Goal: Task Accomplishment & Management: Complete application form

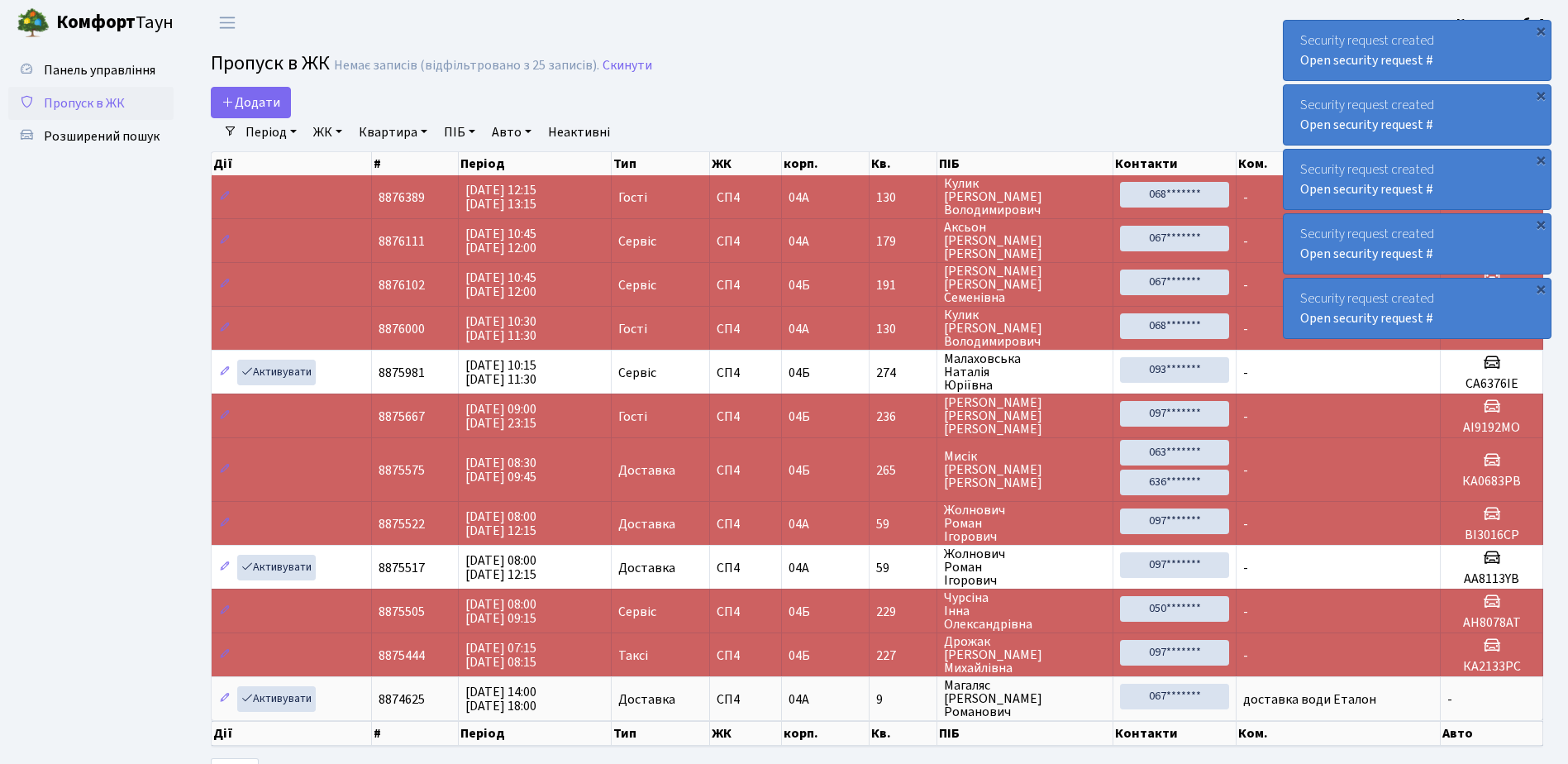
select select "25"
click at [250, 97] on span "Додати" at bounding box center [251, 102] width 59 height 18
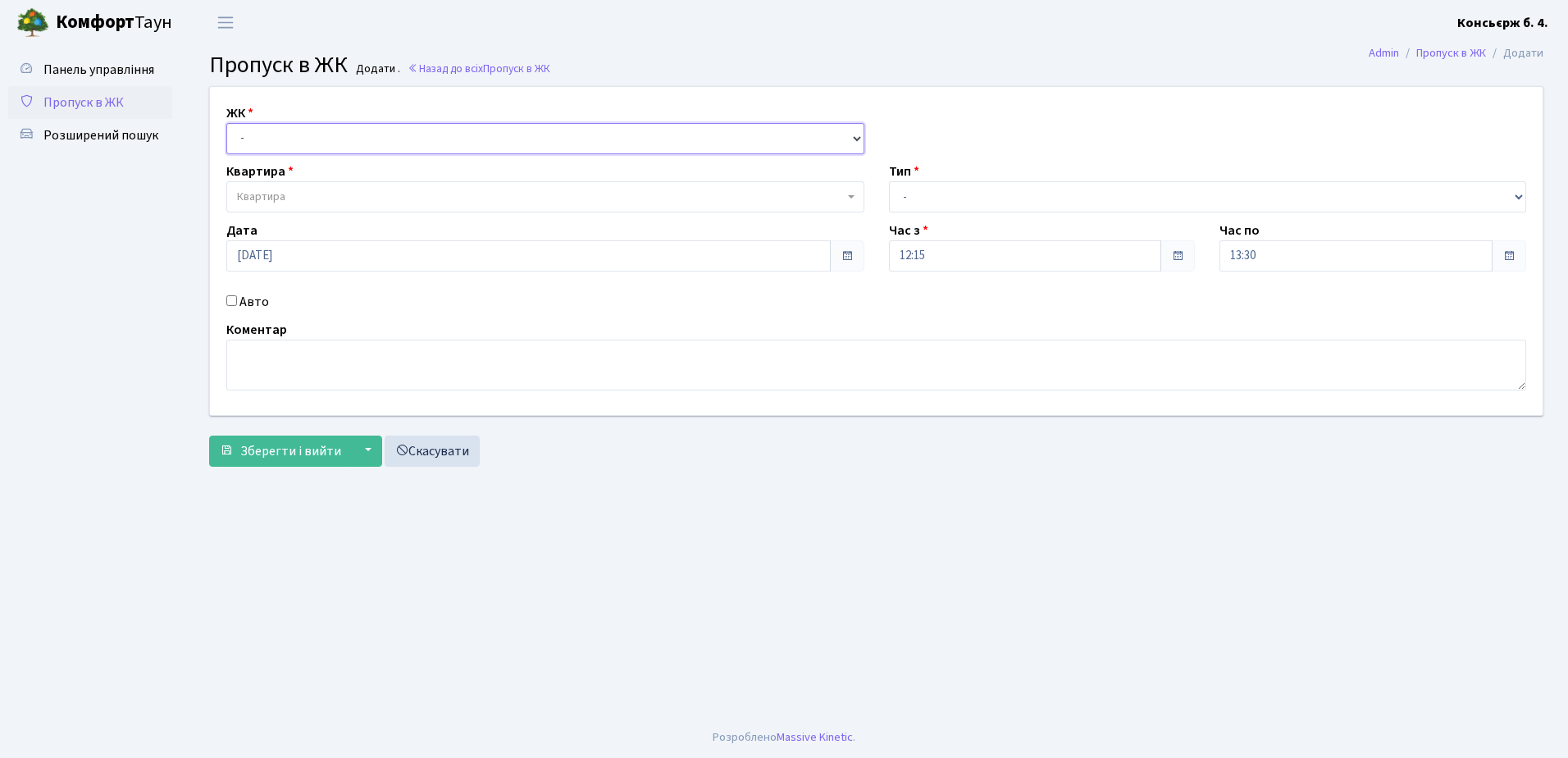
click at [290, 133] on select "- СП4, Столичне шосе, 5" at bounding box center [545, 138] width 638 height 31
select select "325"
click at [226, 123] on select "- [STREET_ADDRESS]" at bounding box center [545, 138] width 638 height 31
select select
click at [333, 193] on span "Квартира" at bounding box center [540, 197] width 607 height 16
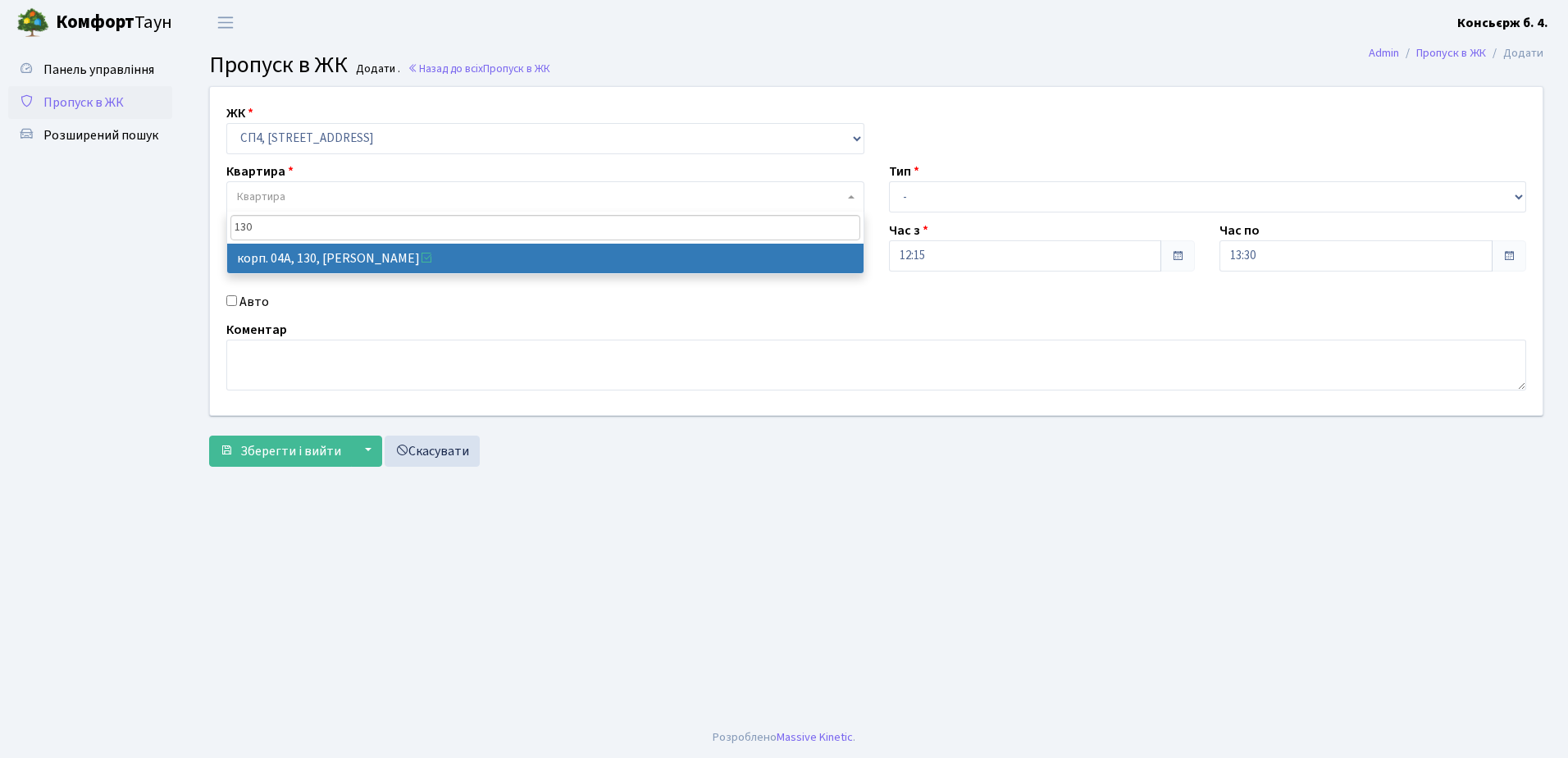
type input "130"
select select "21158"
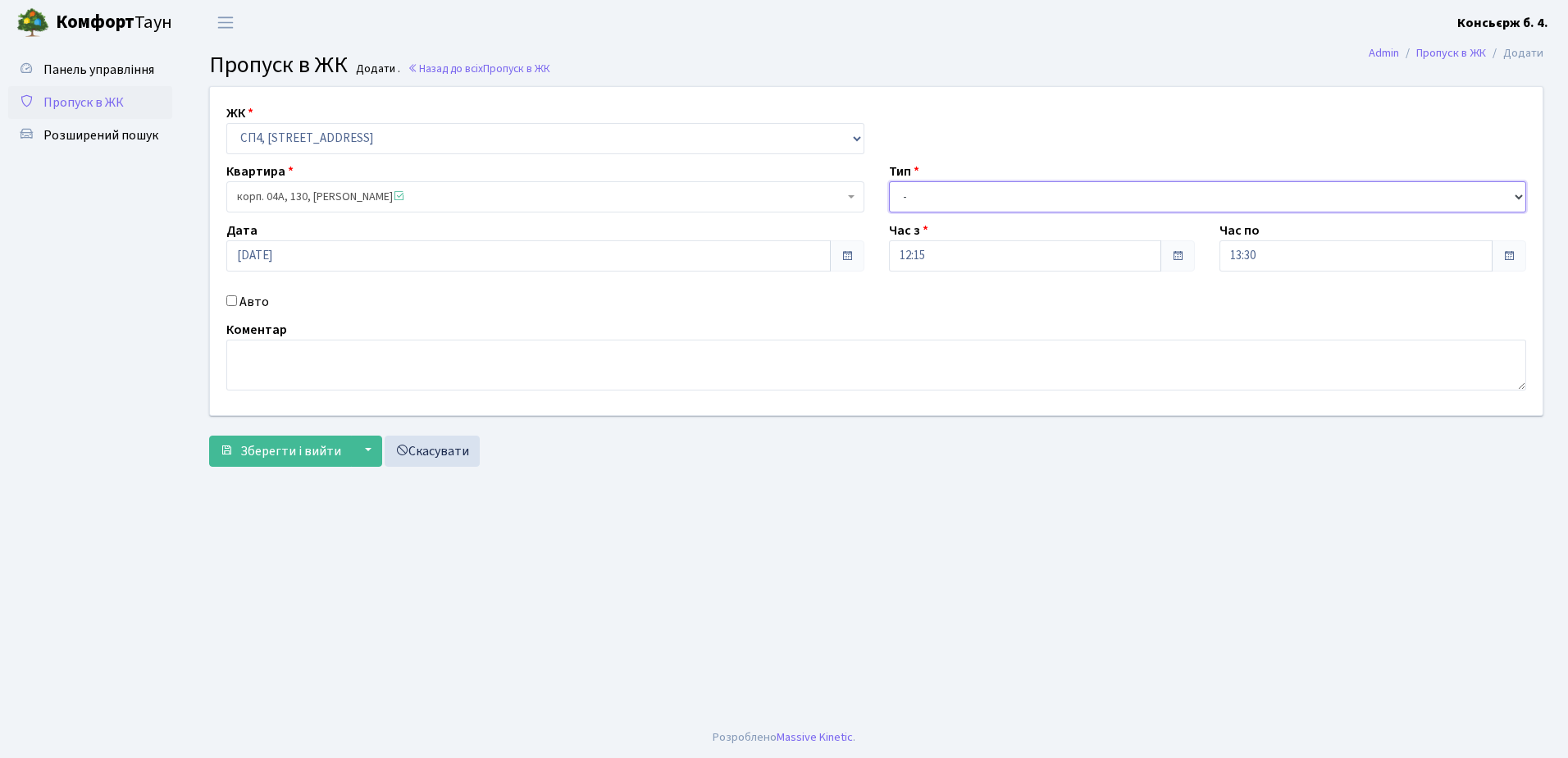
click at [1000, 193] on select "- Доставка Таксі Гості Сервіс" at bounding box center [1208, 196] width 638 height 31
select select "18"
click at [889, 181] on select "- Доставка Таксі Гості Сервіс" at bounding box center [1208, 196] width 638 height 31
click at [423, 447] on link "Скасувати" at bounding box center [431, 451] width 95 height 31
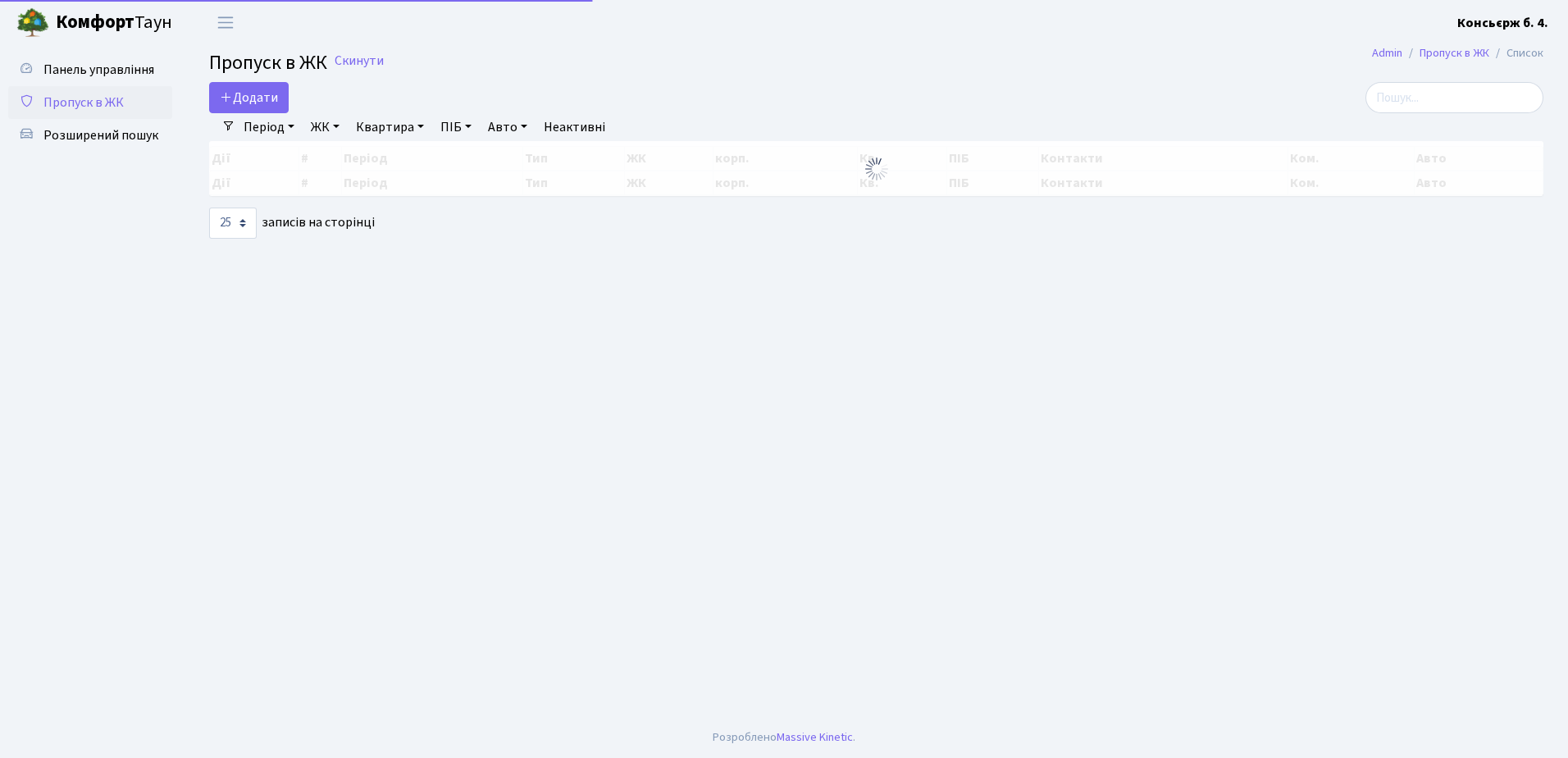
select select "25"
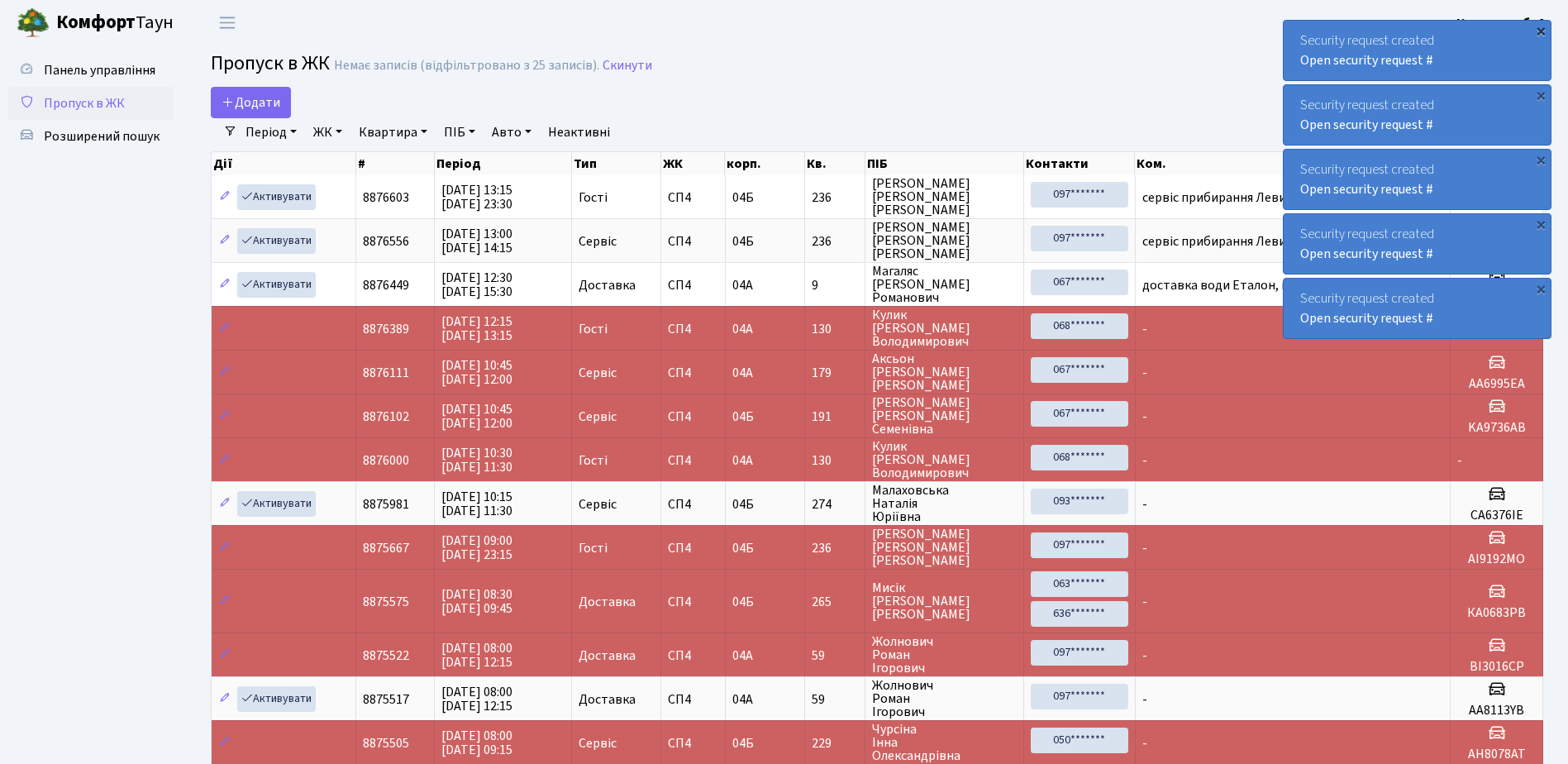
click at [1540, 28] on div "×" at bounding box center [1541, 30] width 16 height 16
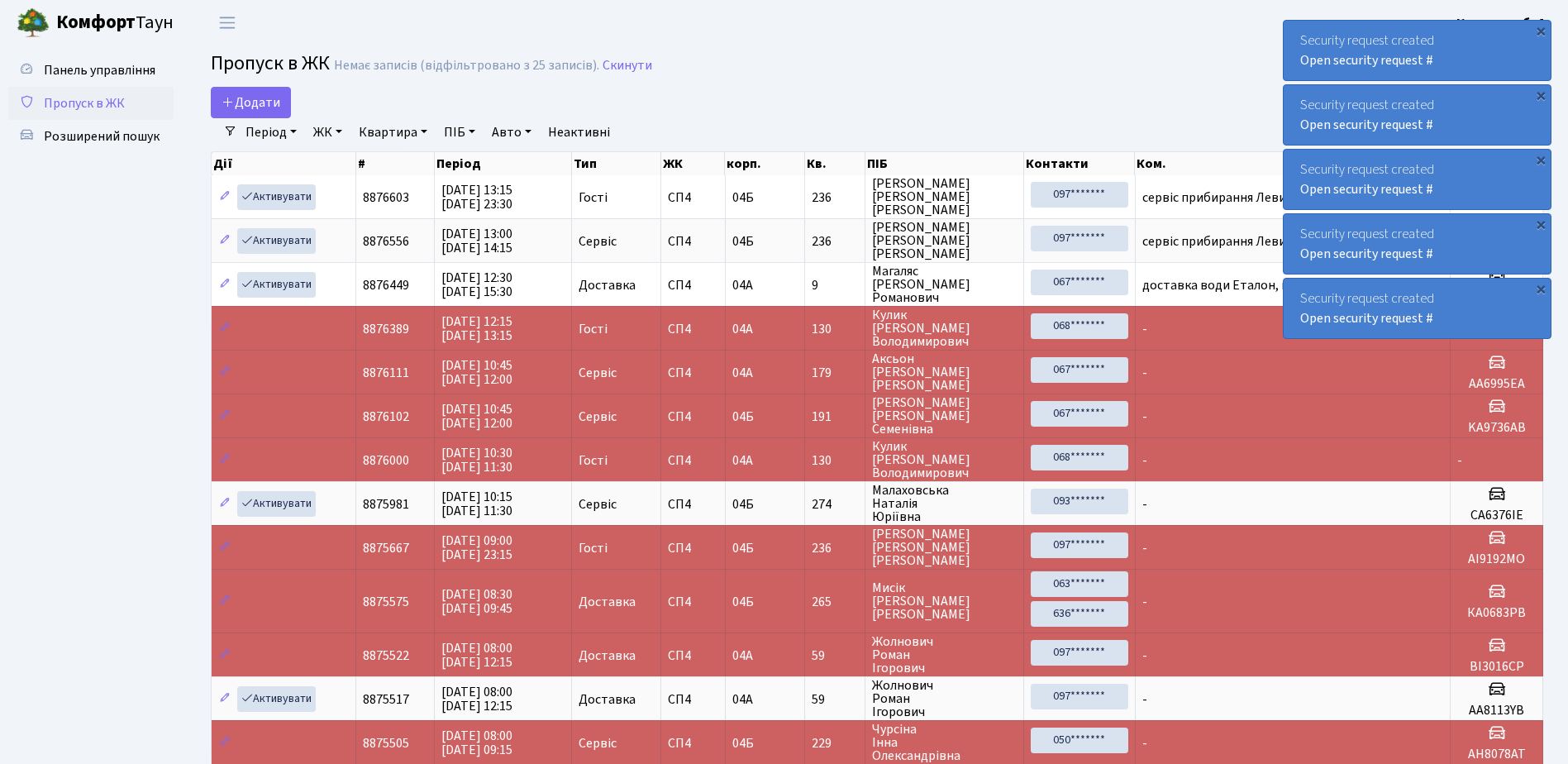
click at [1540, 28] on div "×" at bounding box center [1541, 30] width 16 height 16
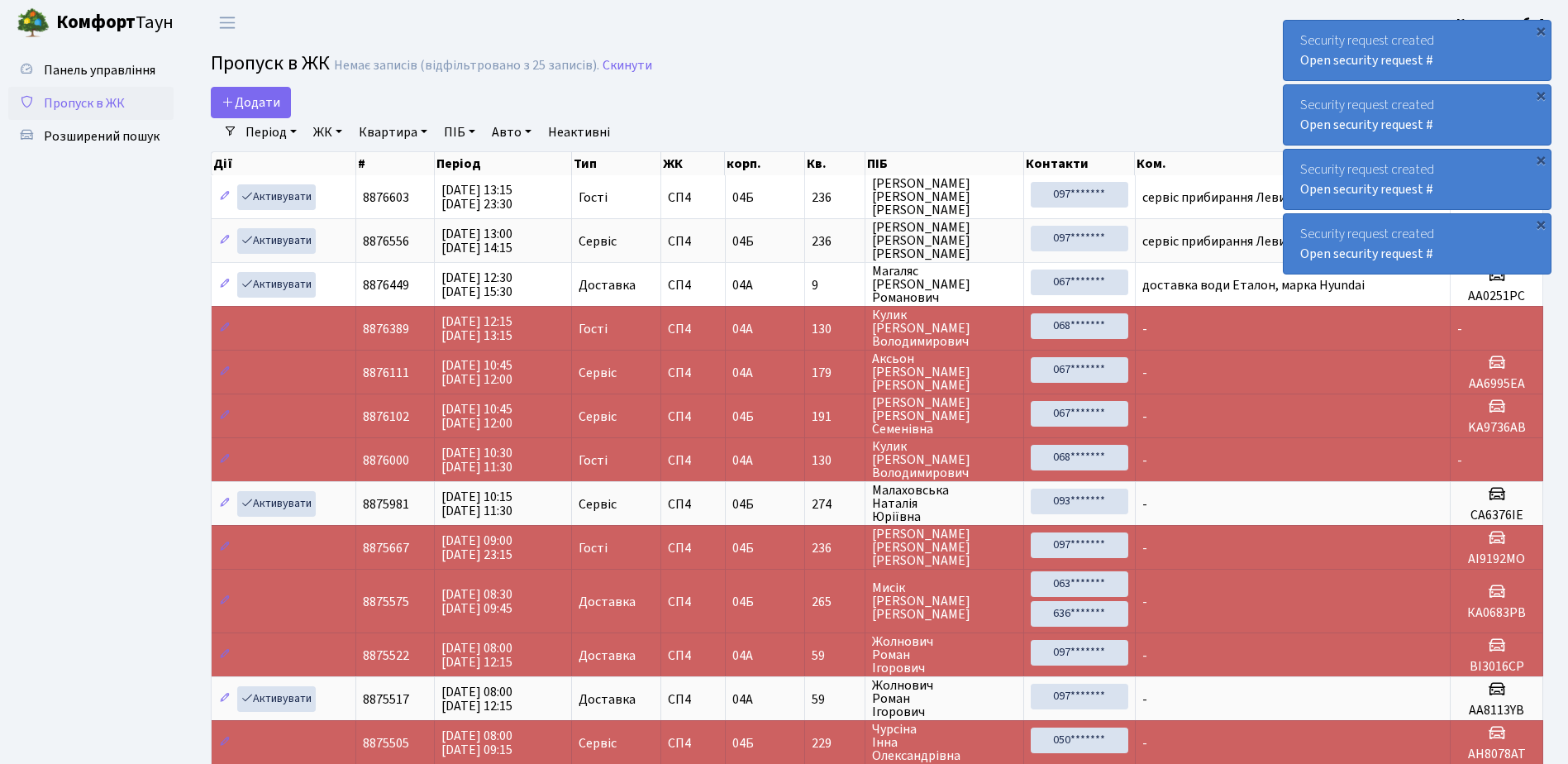
click at [1540, 28] on div "×" at bounding box center [1541, 30] width 16 height 16
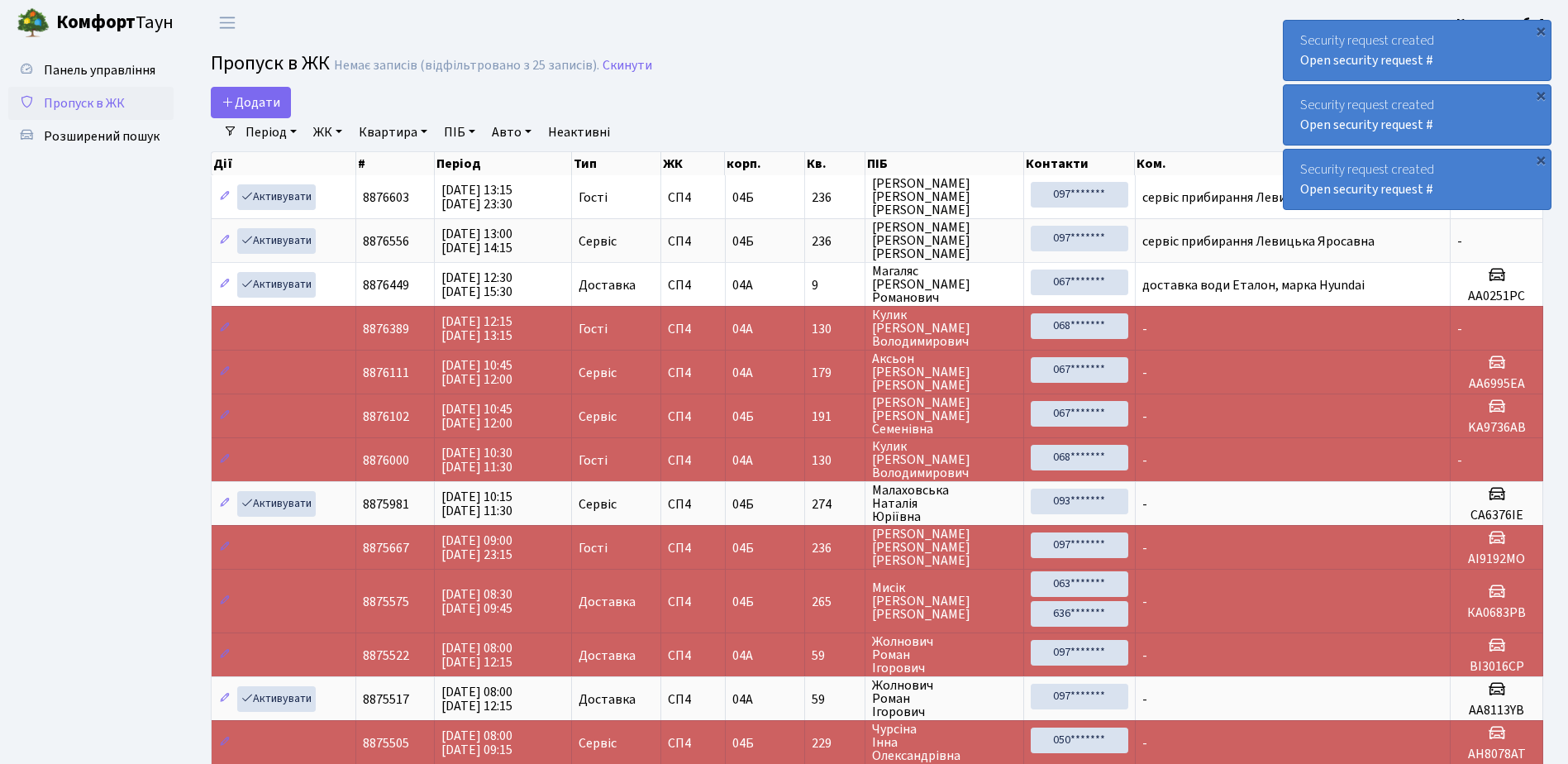
click at [1540, 28] on div "×" at bounding box center [1541, 30] width 16 height 16
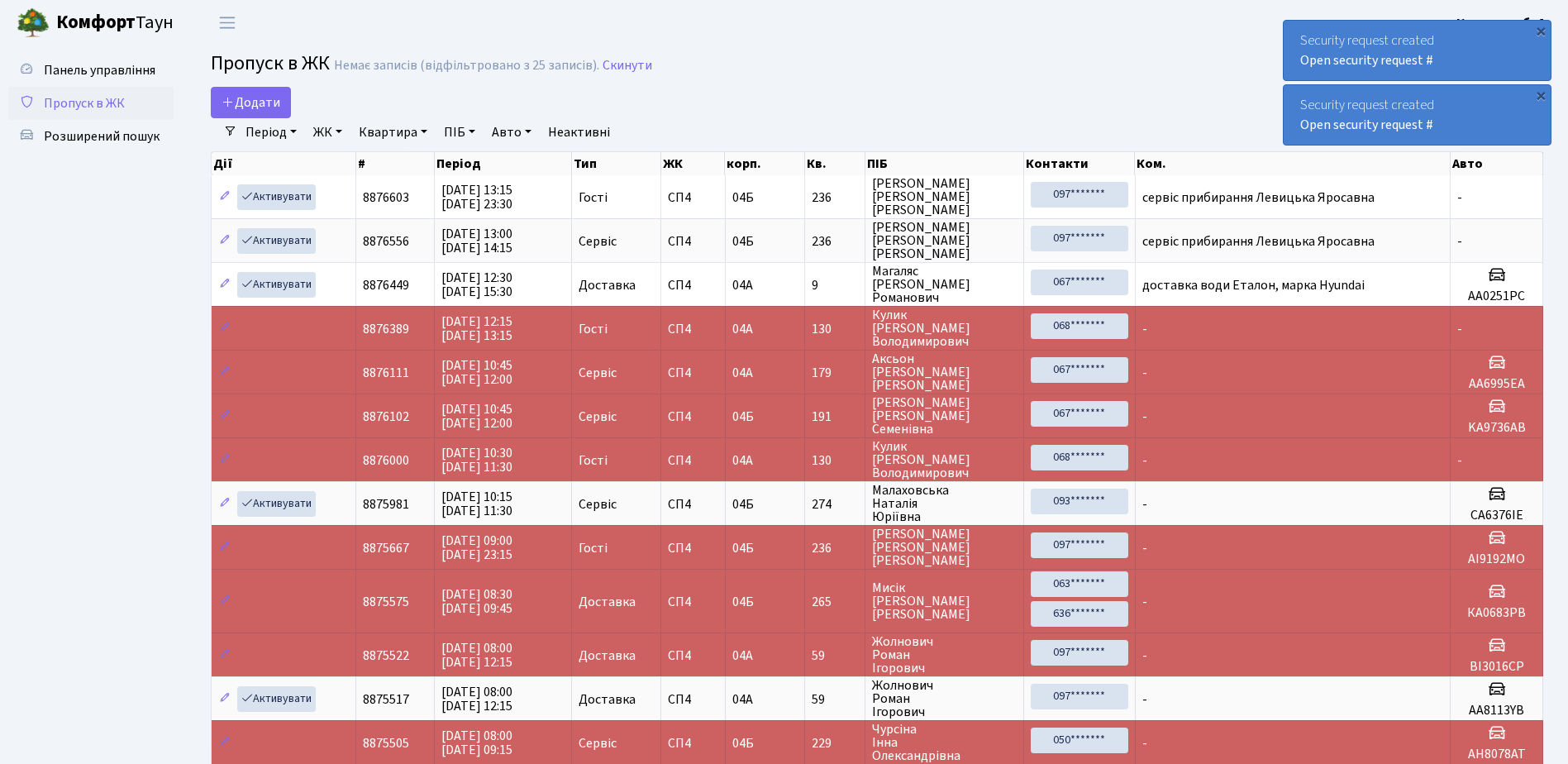
click at [1540, 28] on div "×" at bounding box center [1541, 30] width 16 height 16
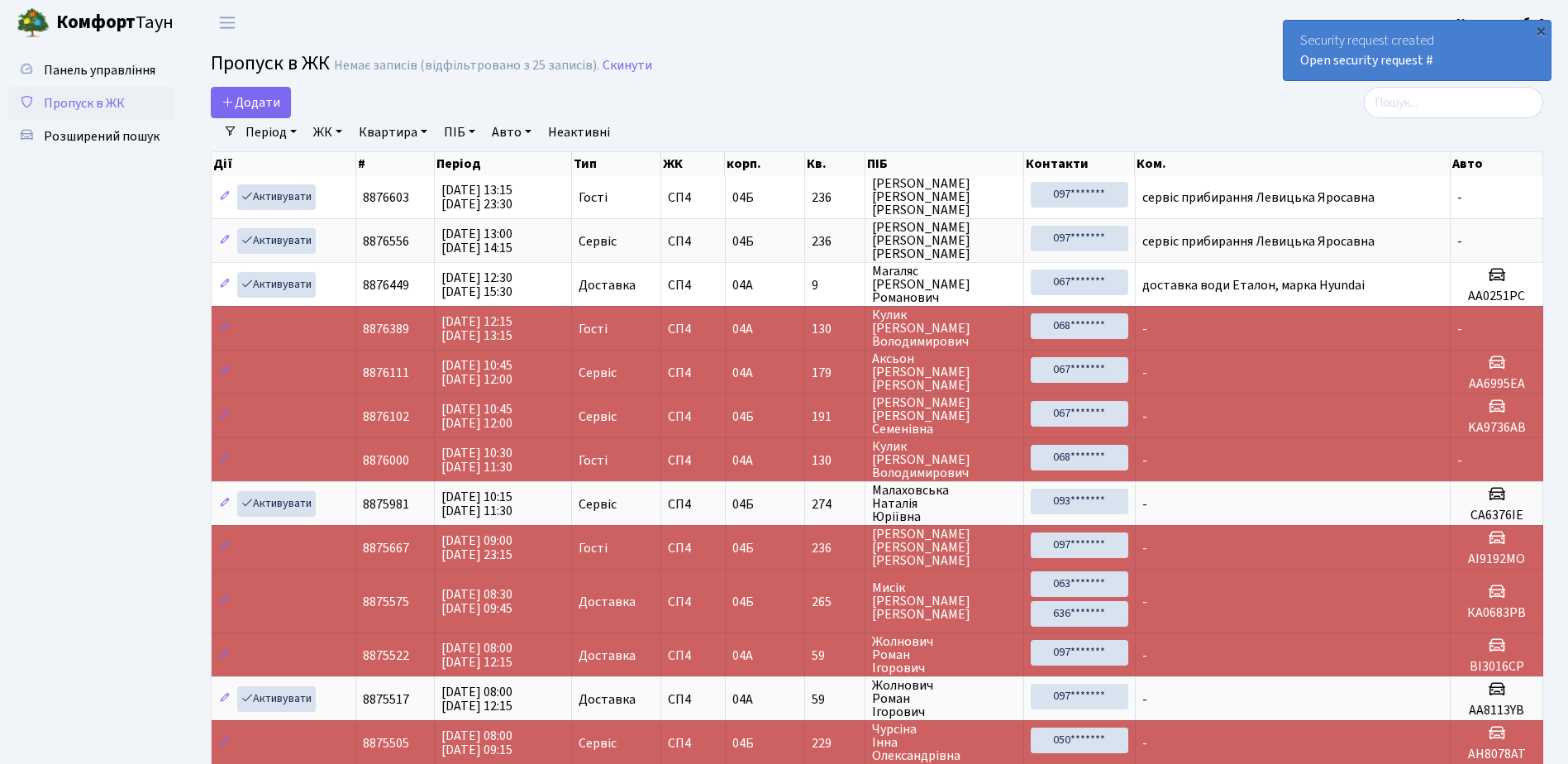
click at [1540, 28] on div "×" at bounding box center [1541, 30] width 16 height 16
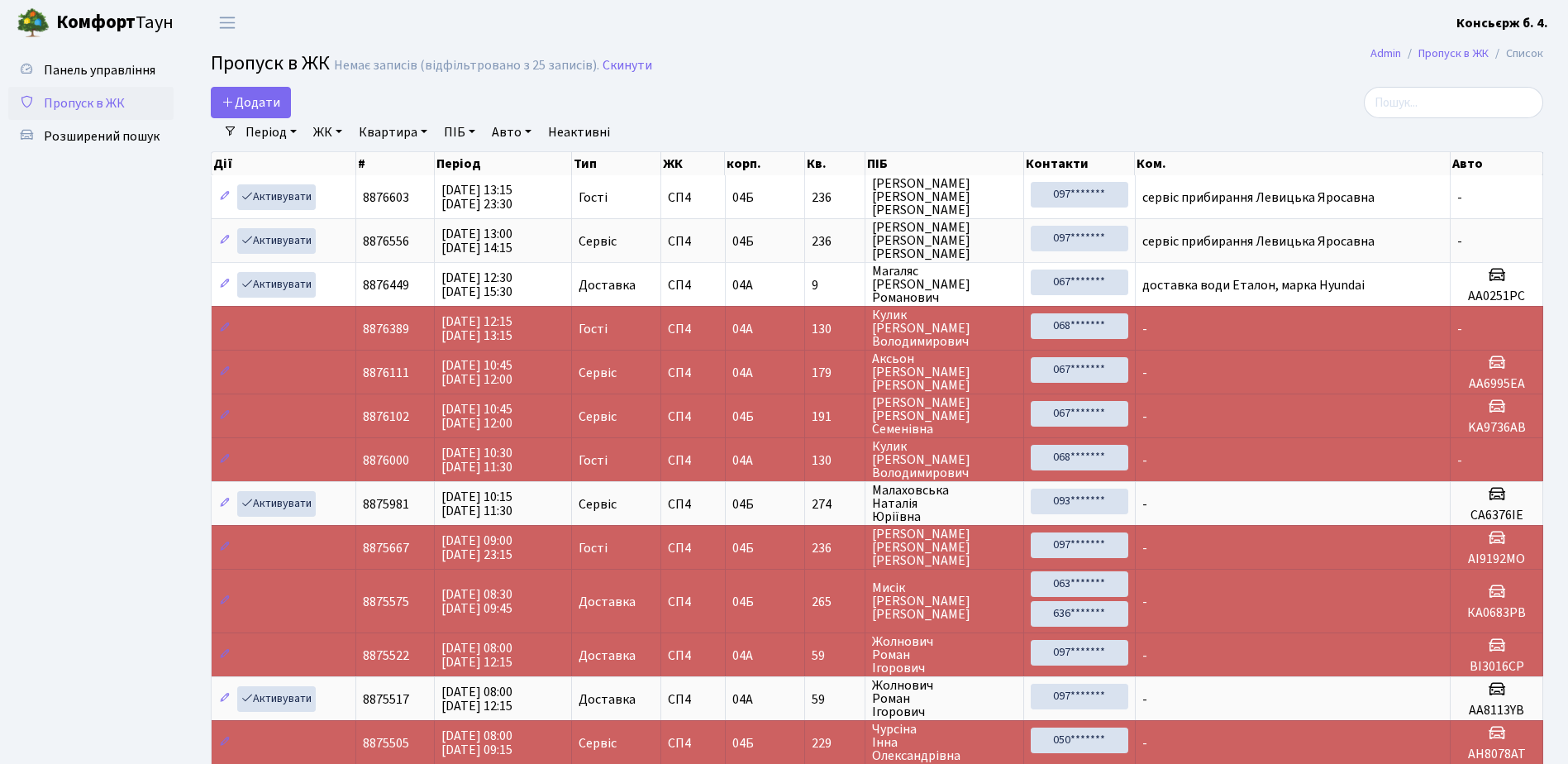
click at [1540, 28] on b "Консьєрж б. 4." at bounding box center [1503, 23] width 92 height 18
click at [1312, 41] on header "Комфорт Таун Консьєрж б. 4. Мій обліковий запис Вийти" at bounding box center [784, 22] width 1568 height 46
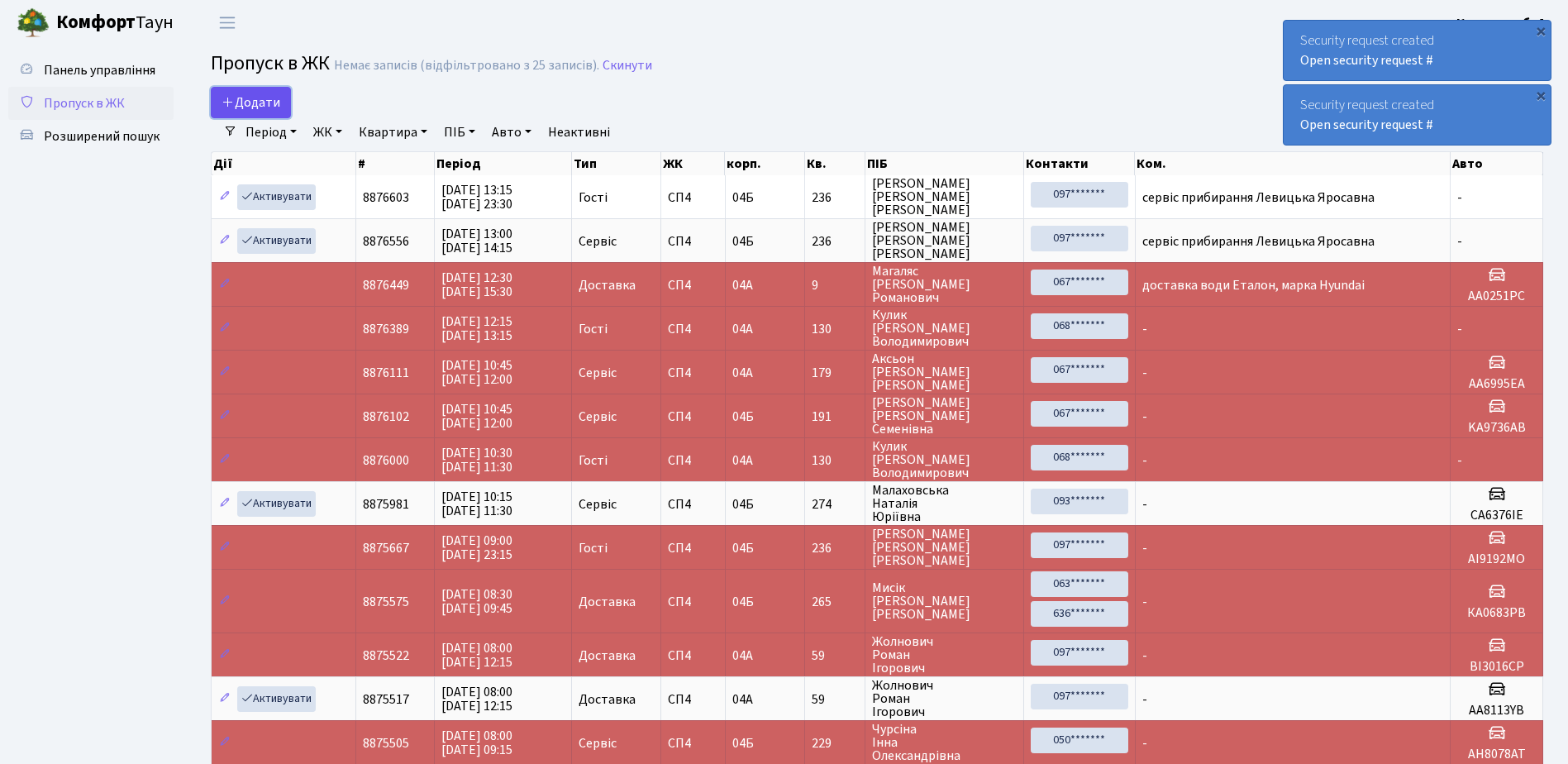
click at [247, 98] on span "Додати" at bounding box center [251, 102] width 59 height 18
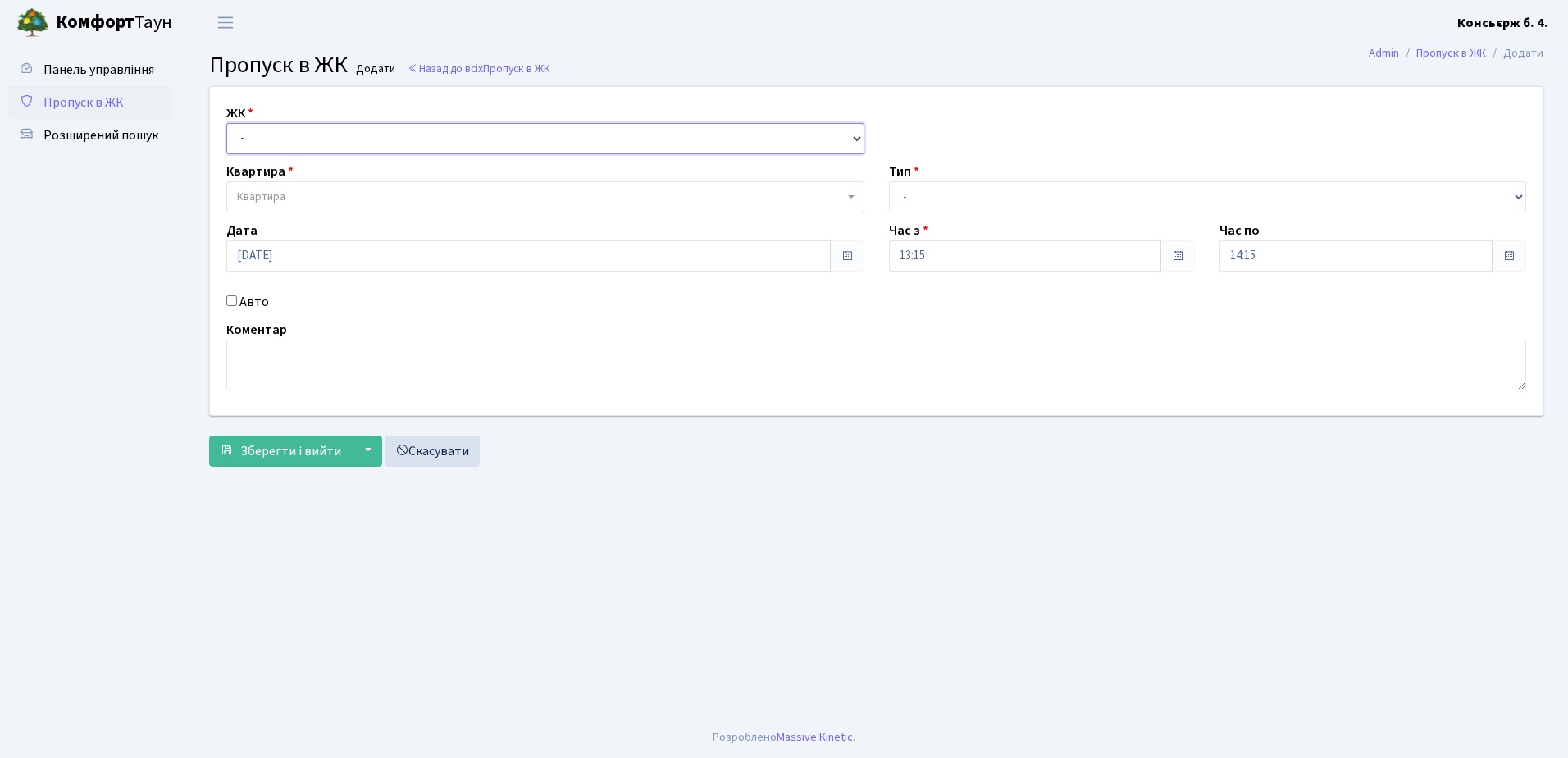
click at [387, 137] on select "- [STREET_ADDRESS]" at bounding box center [545, 138] width 638 height 31
select select "325"
click at [226, 123] on select "- [STREET_ADDRESS]" at bounding box center [545, 138] width 638 height 31
select select
click at [387, 195] on span "Квартира" at bounding box center [540, 197] width 607 height 16
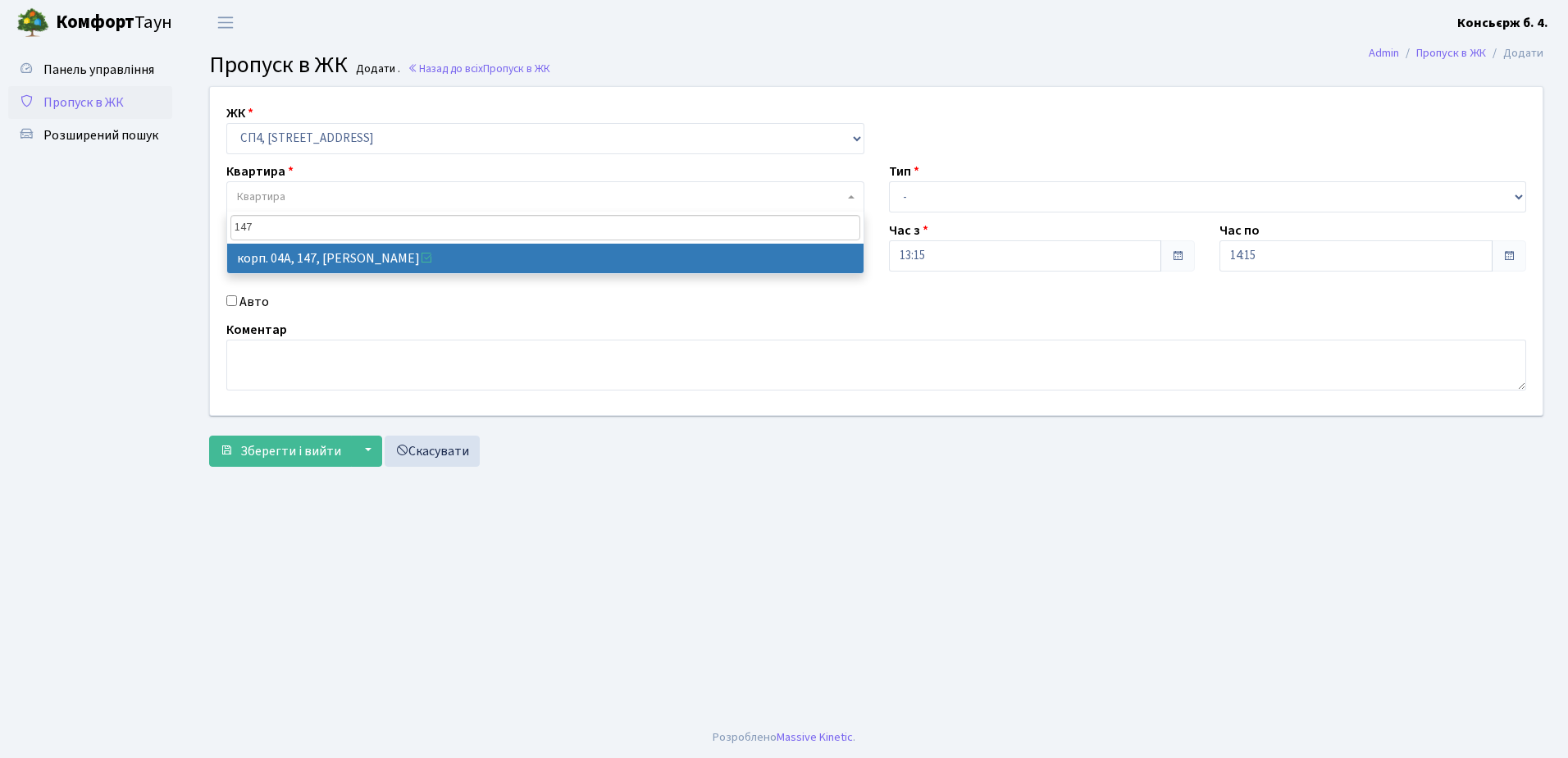
type input "147"
select select "21175"
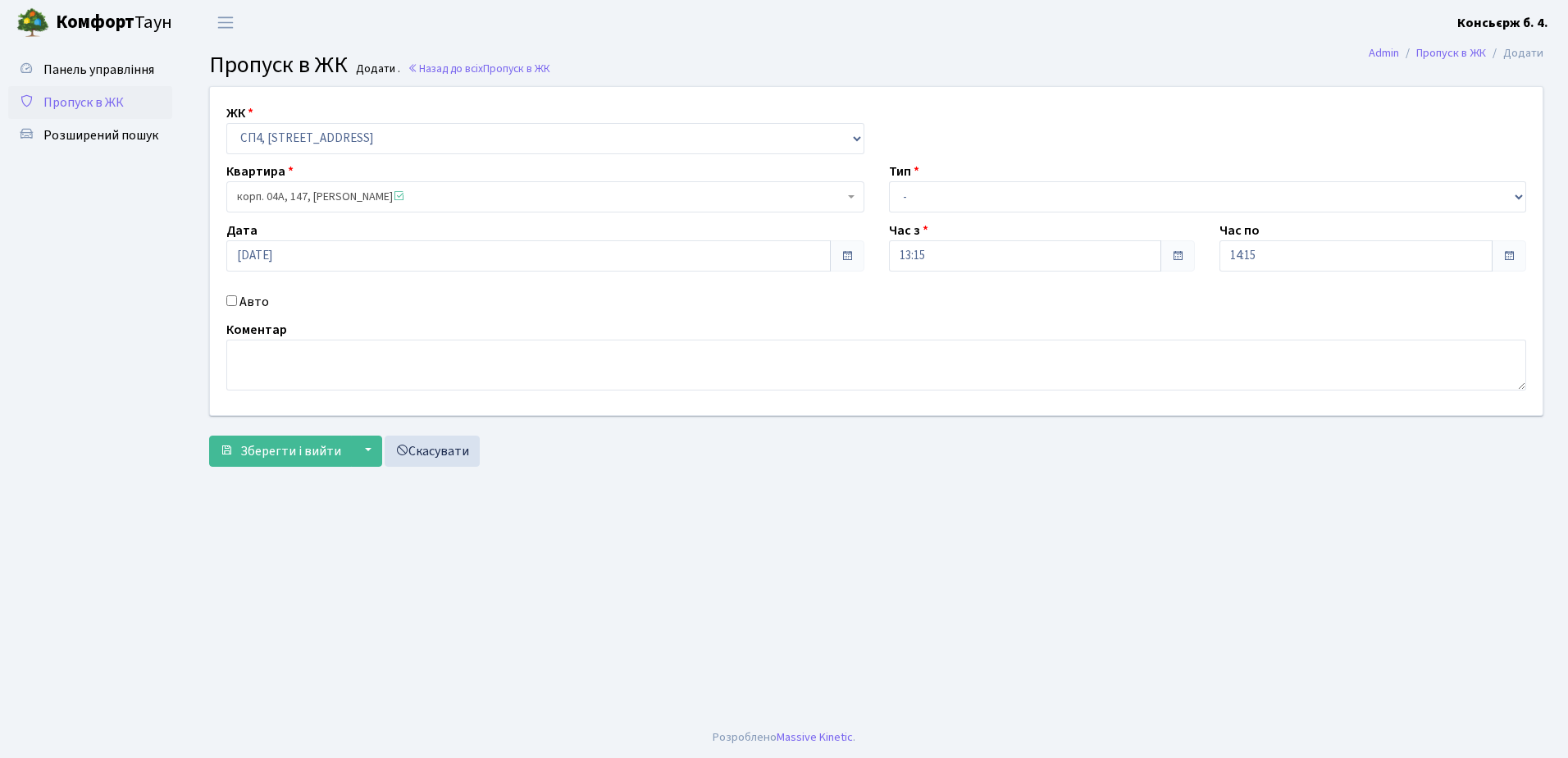
click at [232, 297] on input "Авто" at bounding box center [232, 301] width 11 height 11
checkbox input "true"
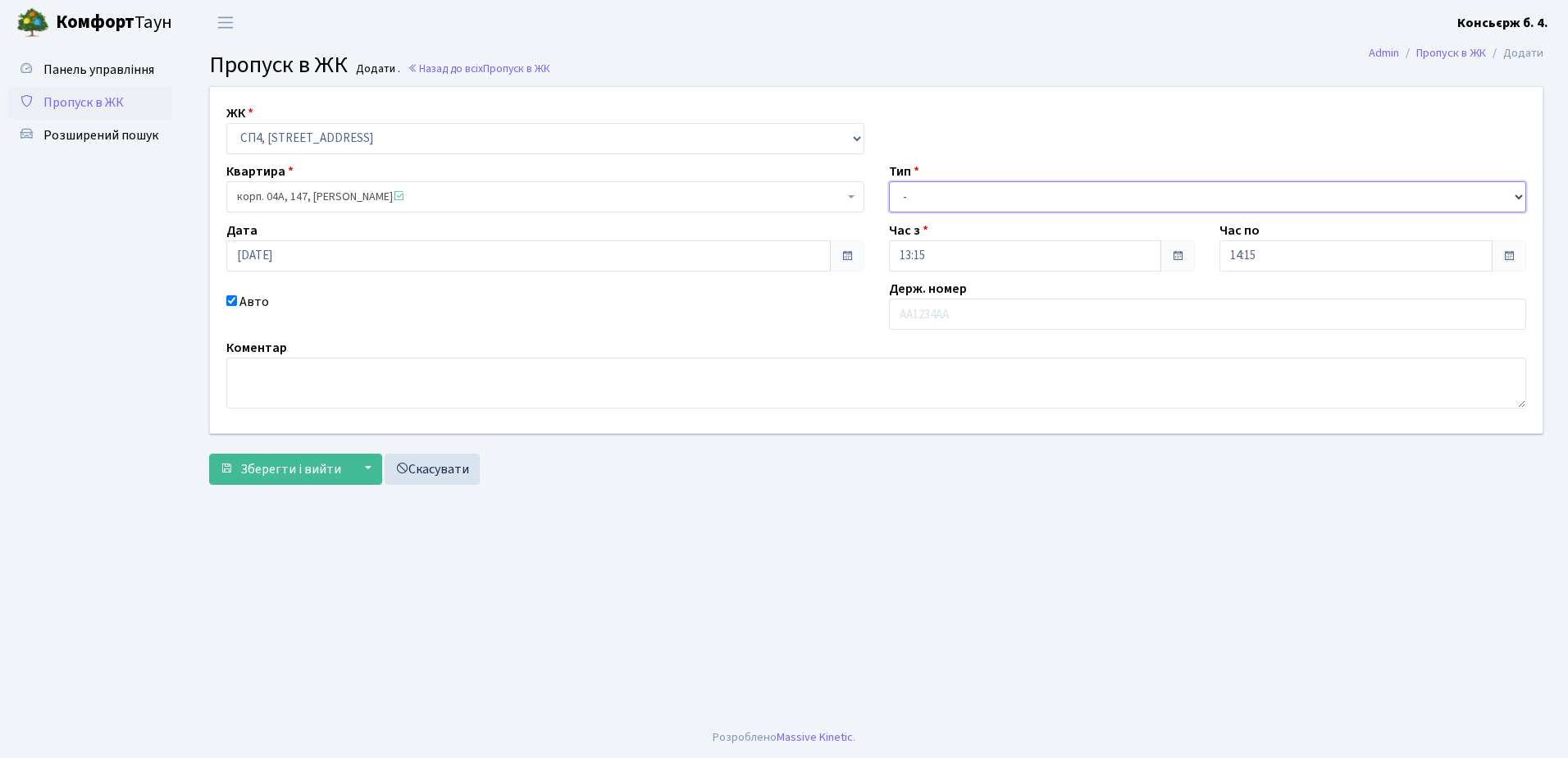
click at [1101, 190] on select "- Доставка Таксі Гості Сервіс" at bounding box center [1208, 196] width 638 height 31
select select "1"
click at [889, 181] on select "- Доставка Таксі Гості Сервіс" at bounding box center [1208, 196] width 638 height 31
click at [995, 312] on input "text" at bounding box center [1208, 313] width 638 height 31
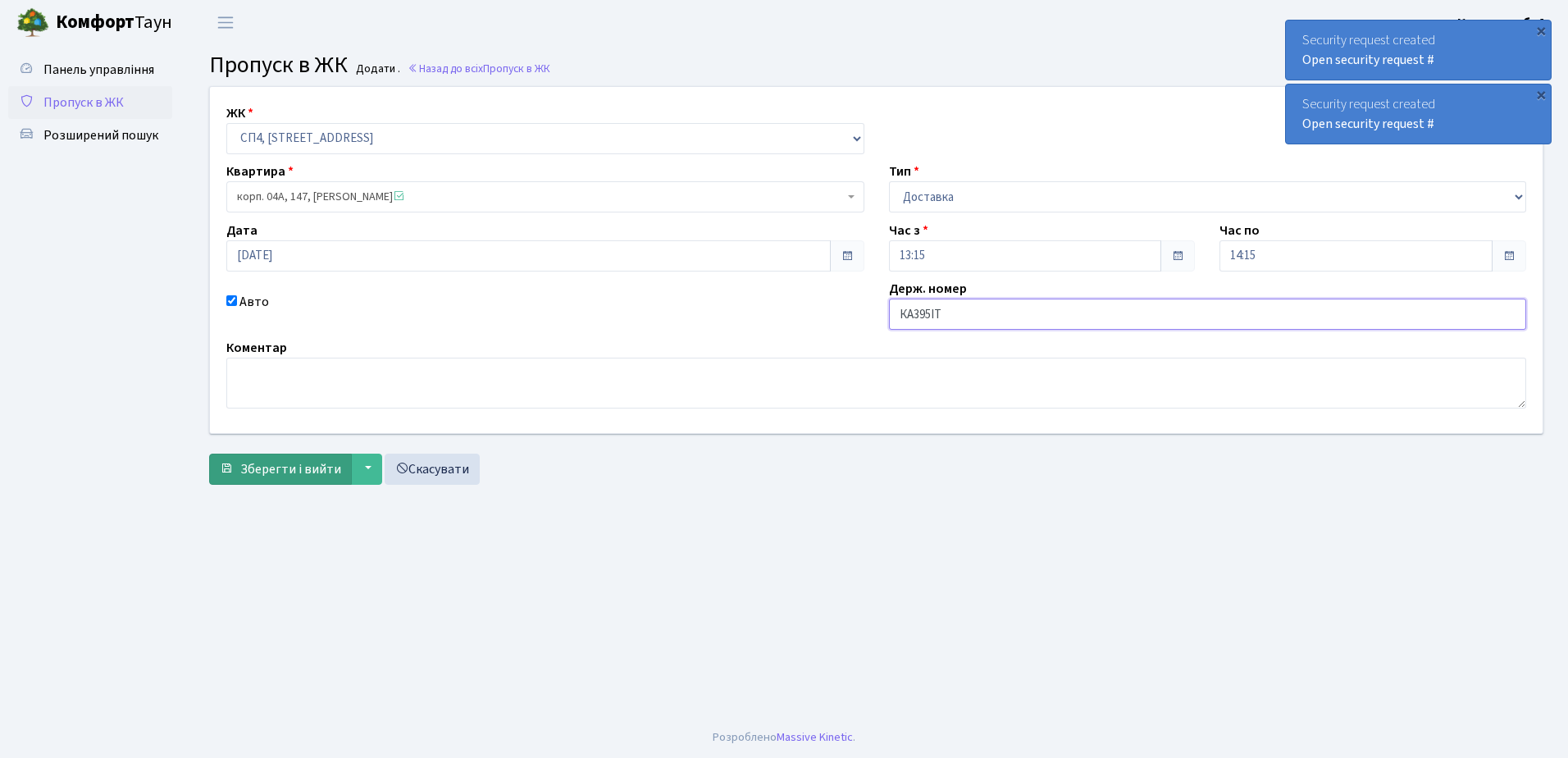
type input "КА395ІТ"
click at [271, 467] on span "Зберегти і вийти" at bounding box center [291, 470] width 101 height 18
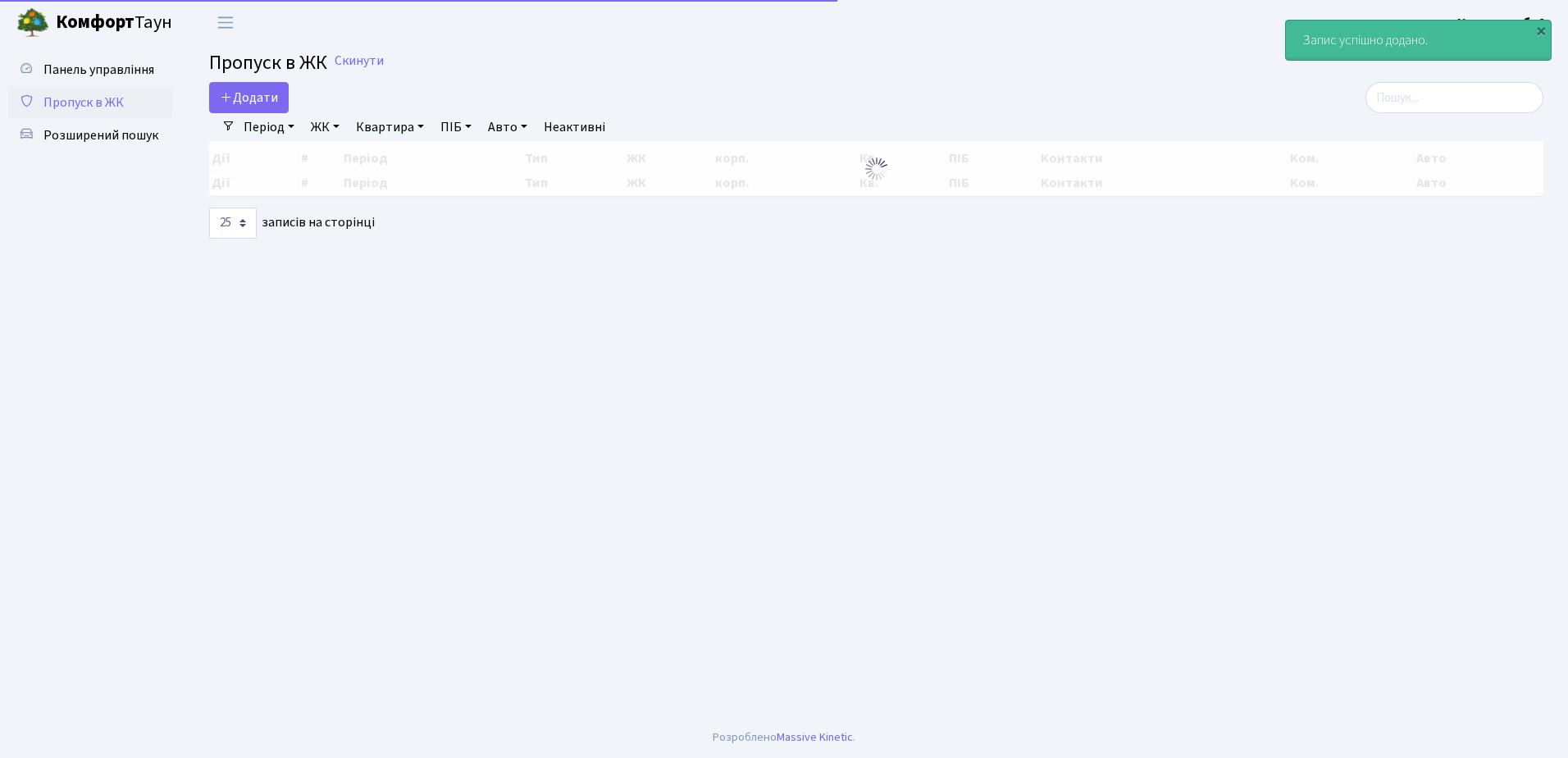
select select "25"
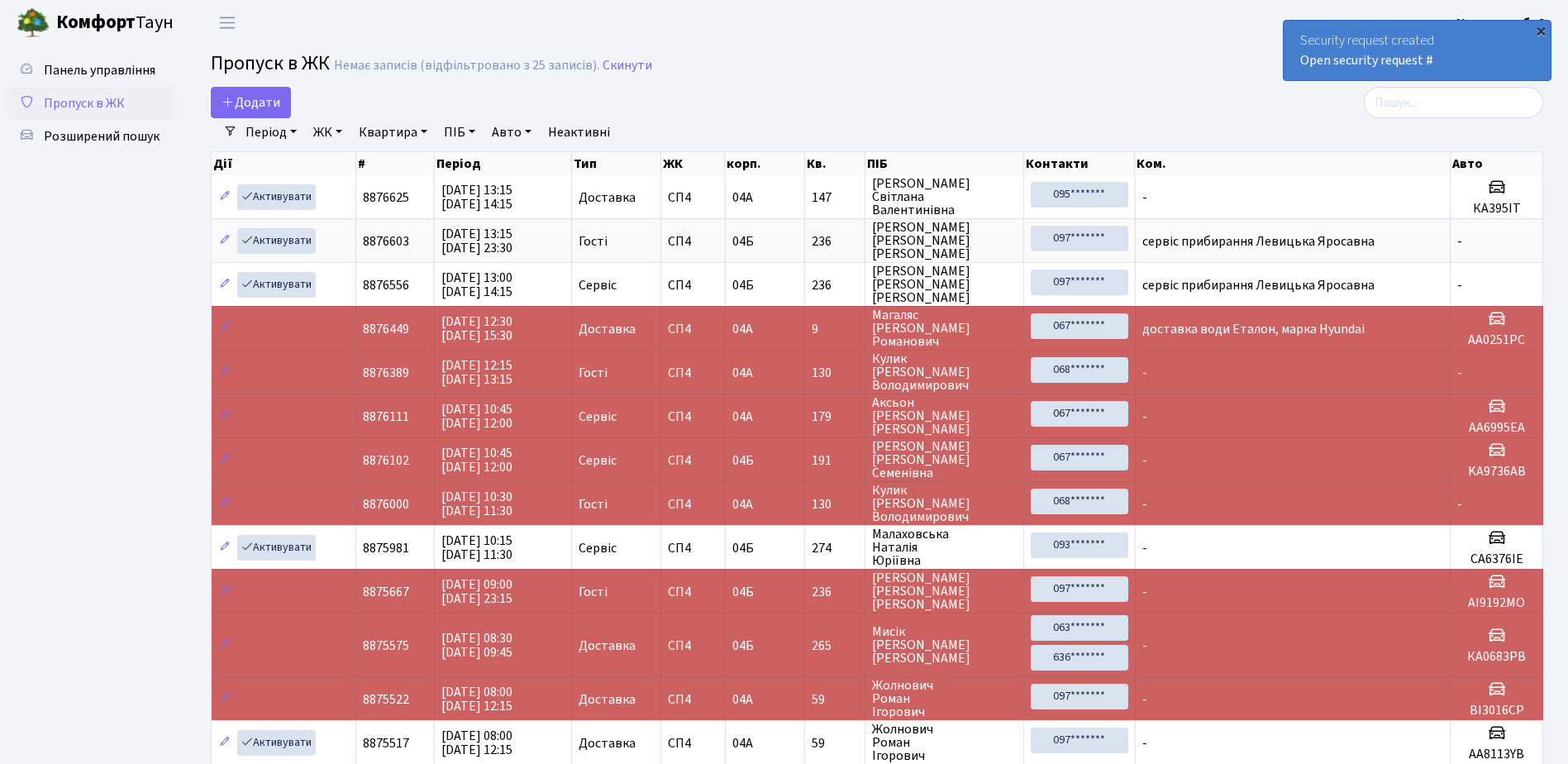
click at [1539, 30] on div "×" at bounding box center [1541, 30] width 16 height 16
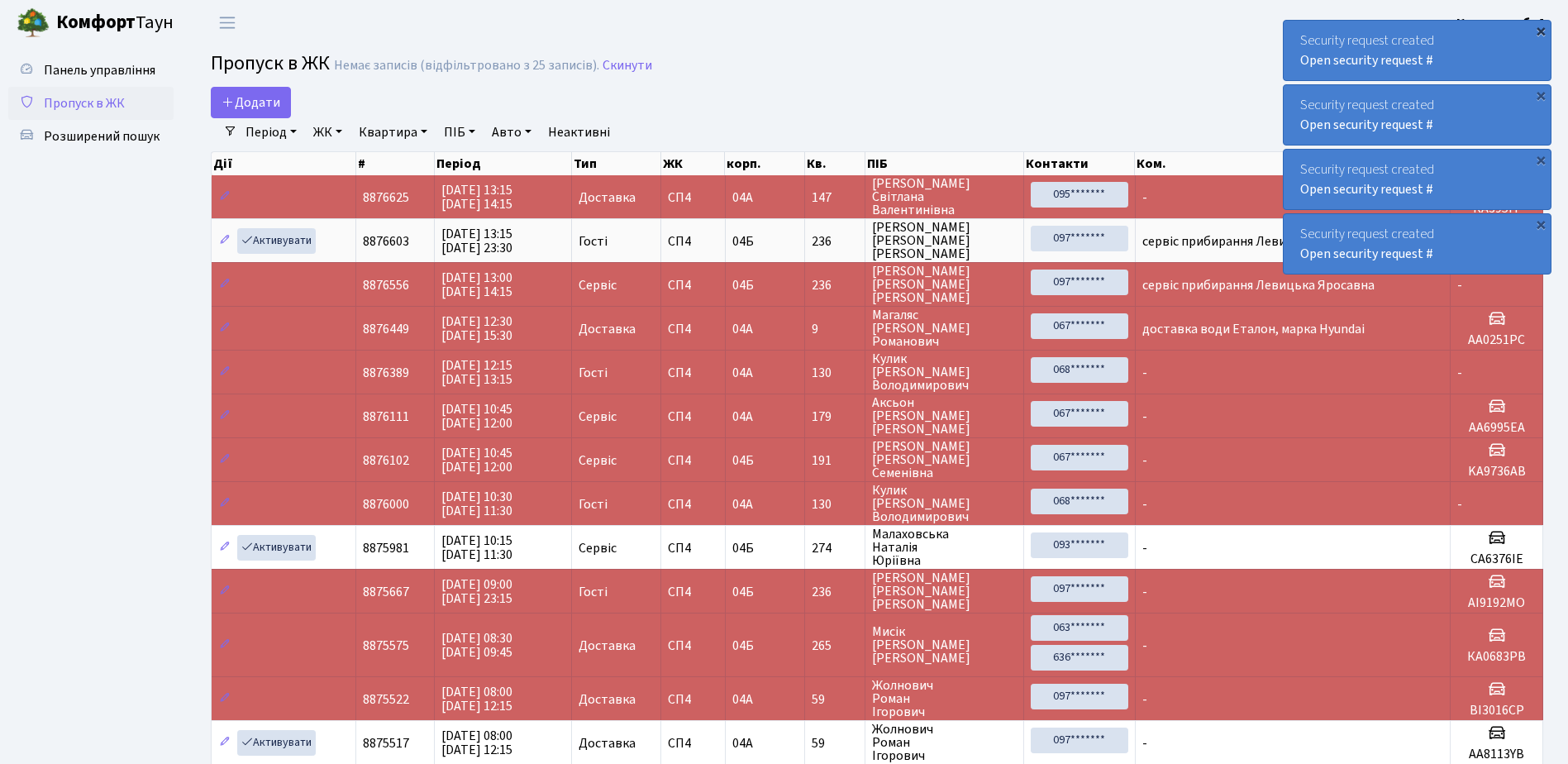
click at [1542, 30] on div "×" at bounding box center [1541, 30] width 16 height 16
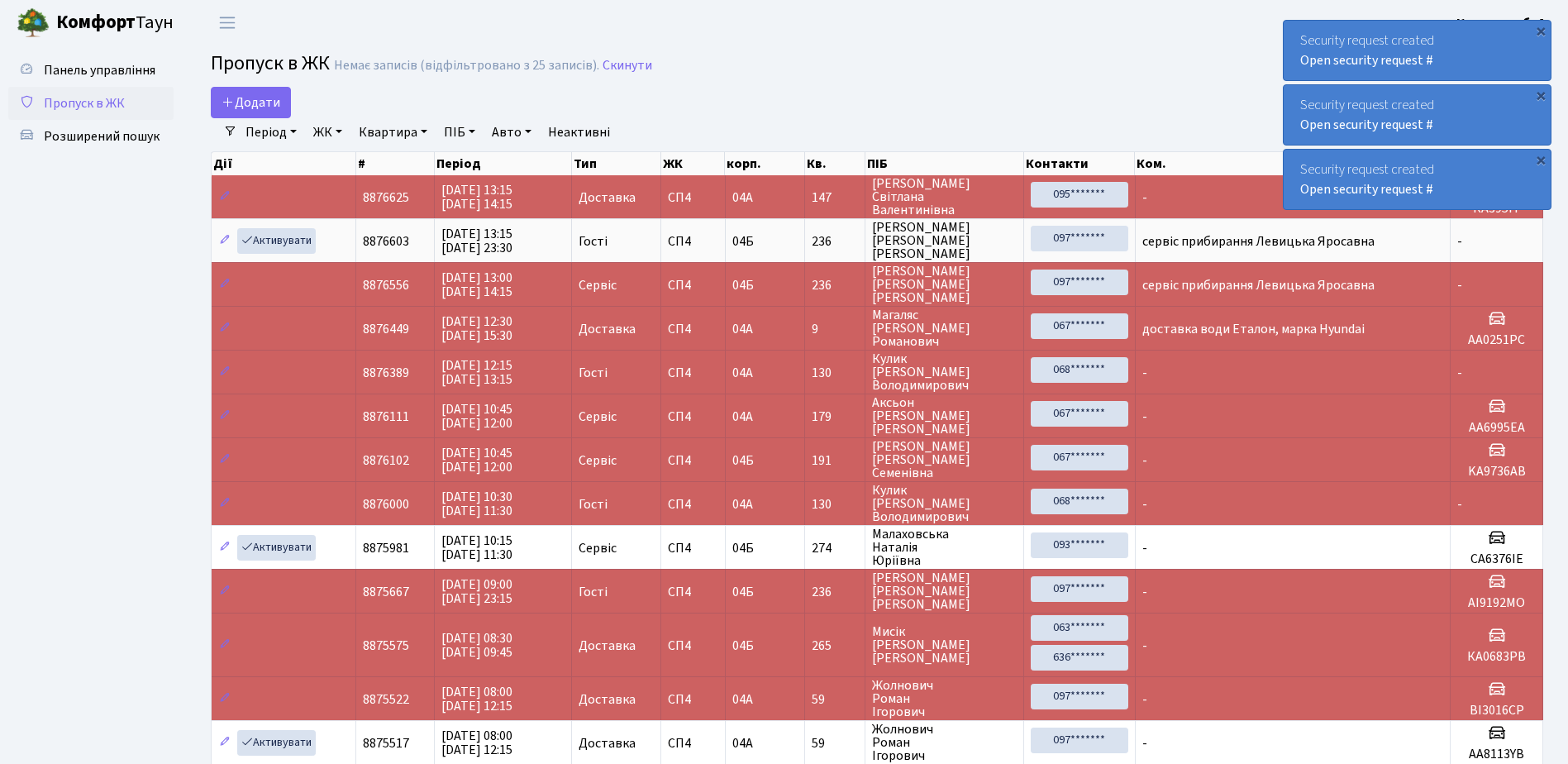
click at [1542, 30] on div "×" at bounding box center [1541, 30] width 16 height 16
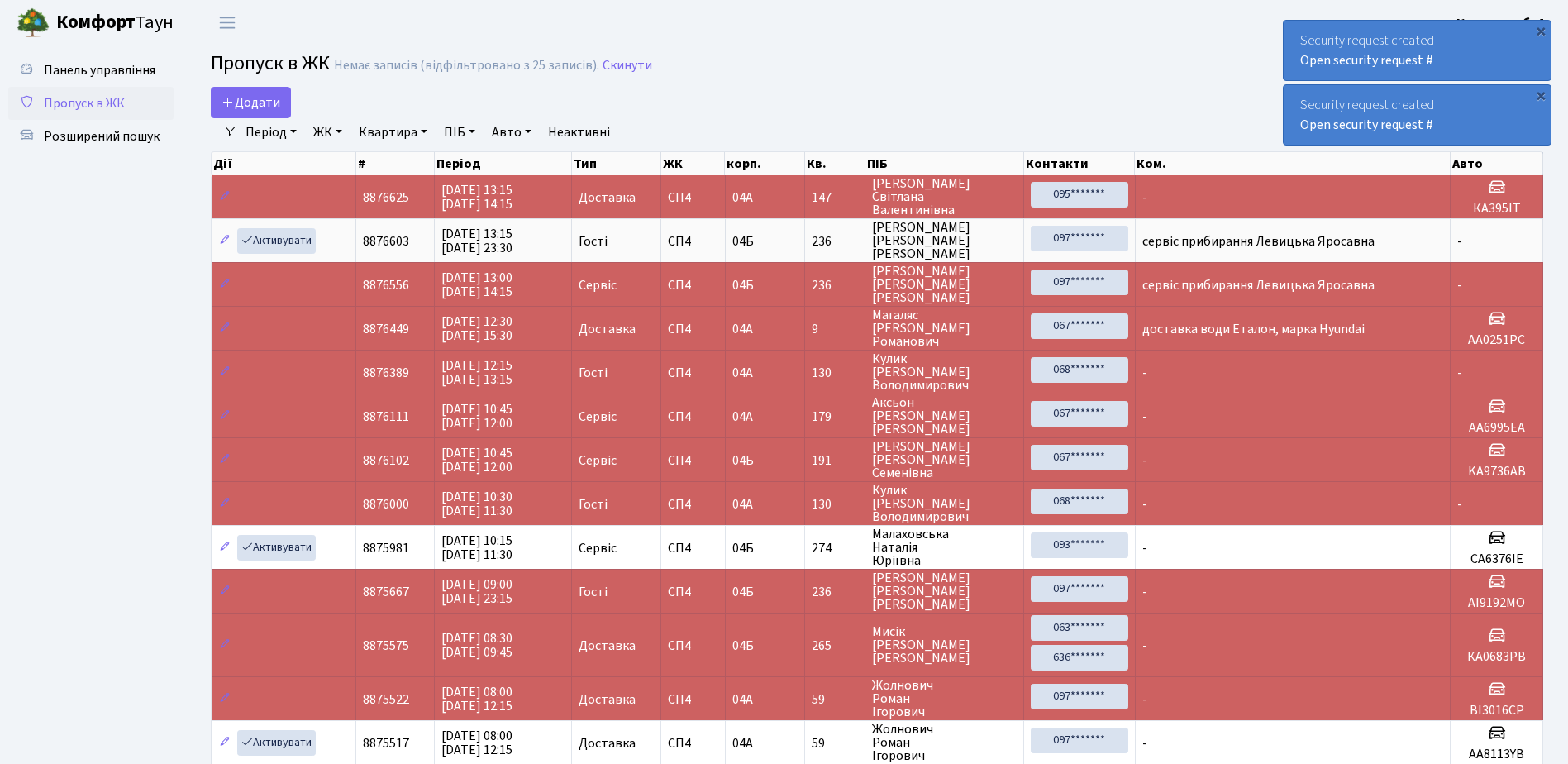
click at [1542, 30] on div "×" at bounding box center [1541, 30] width 16 height 16
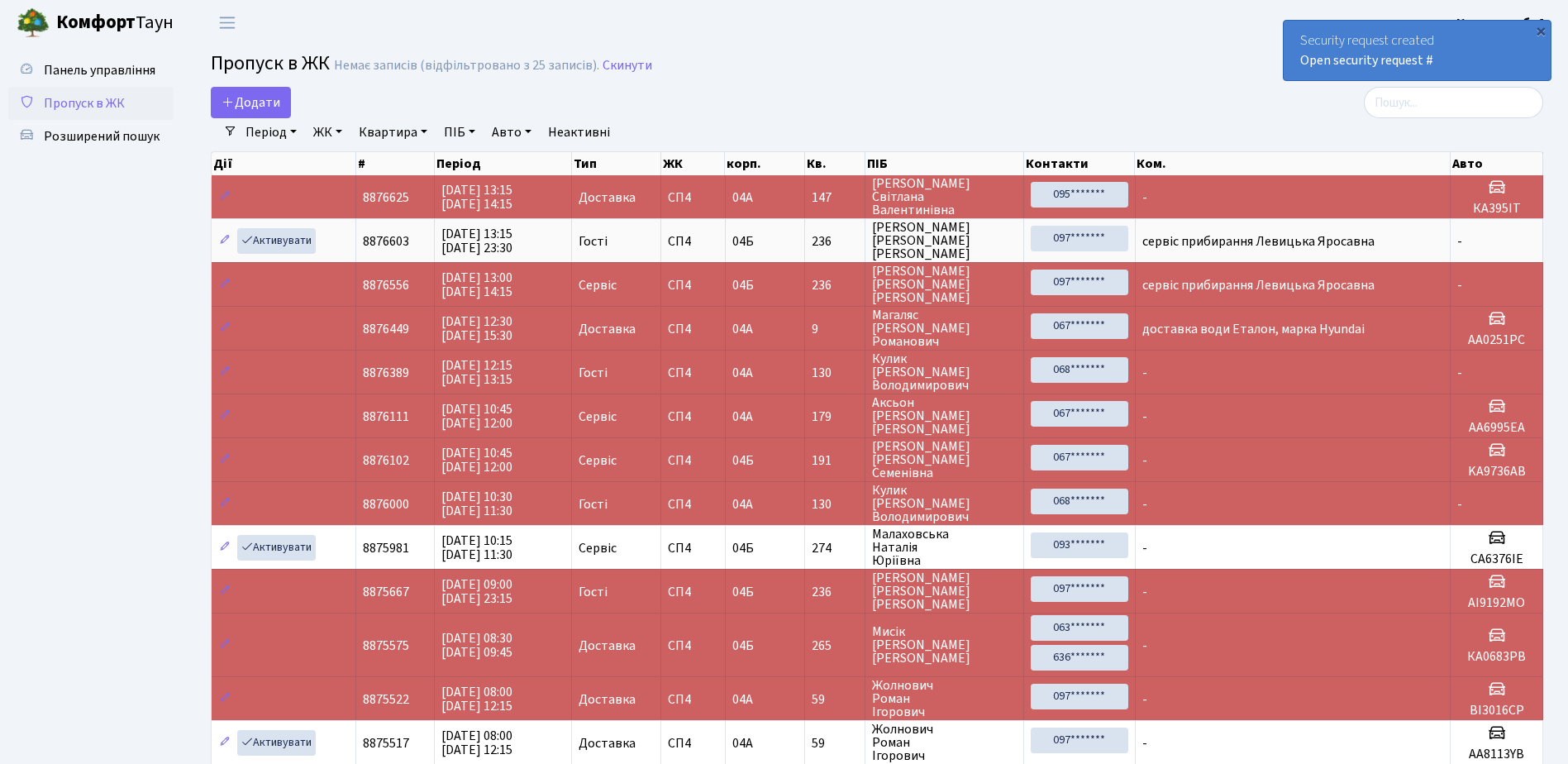
click at [1541, 30] on div "×" at bounding box center [1541, 30] width 16 height 16
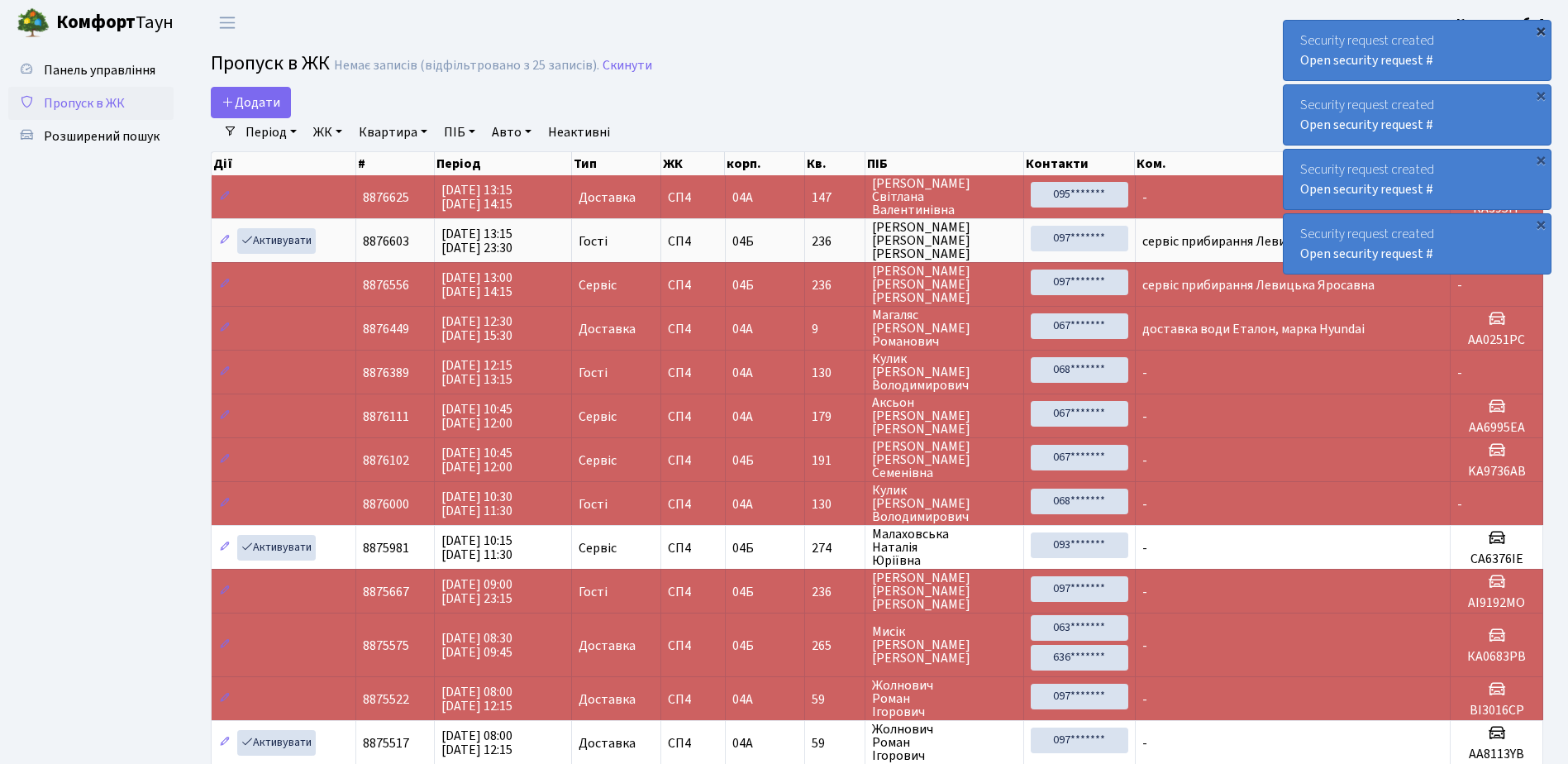
click at [1540, 29] on div "×" at bounding box center [1541, 30] width 16 height 16
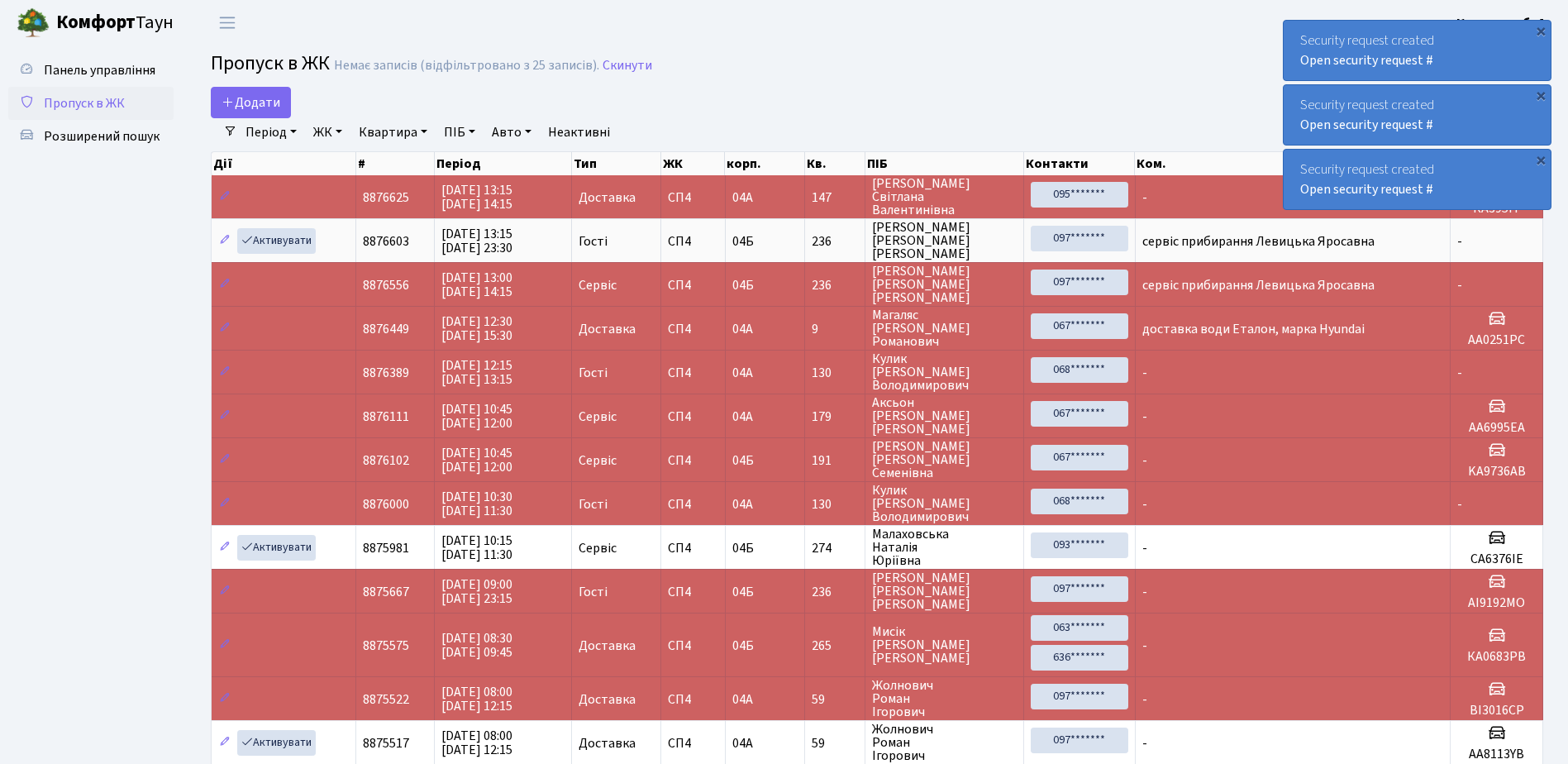
click at [1540, 29] on div "×" at bounding box center [1541, 30] width 16 height 16
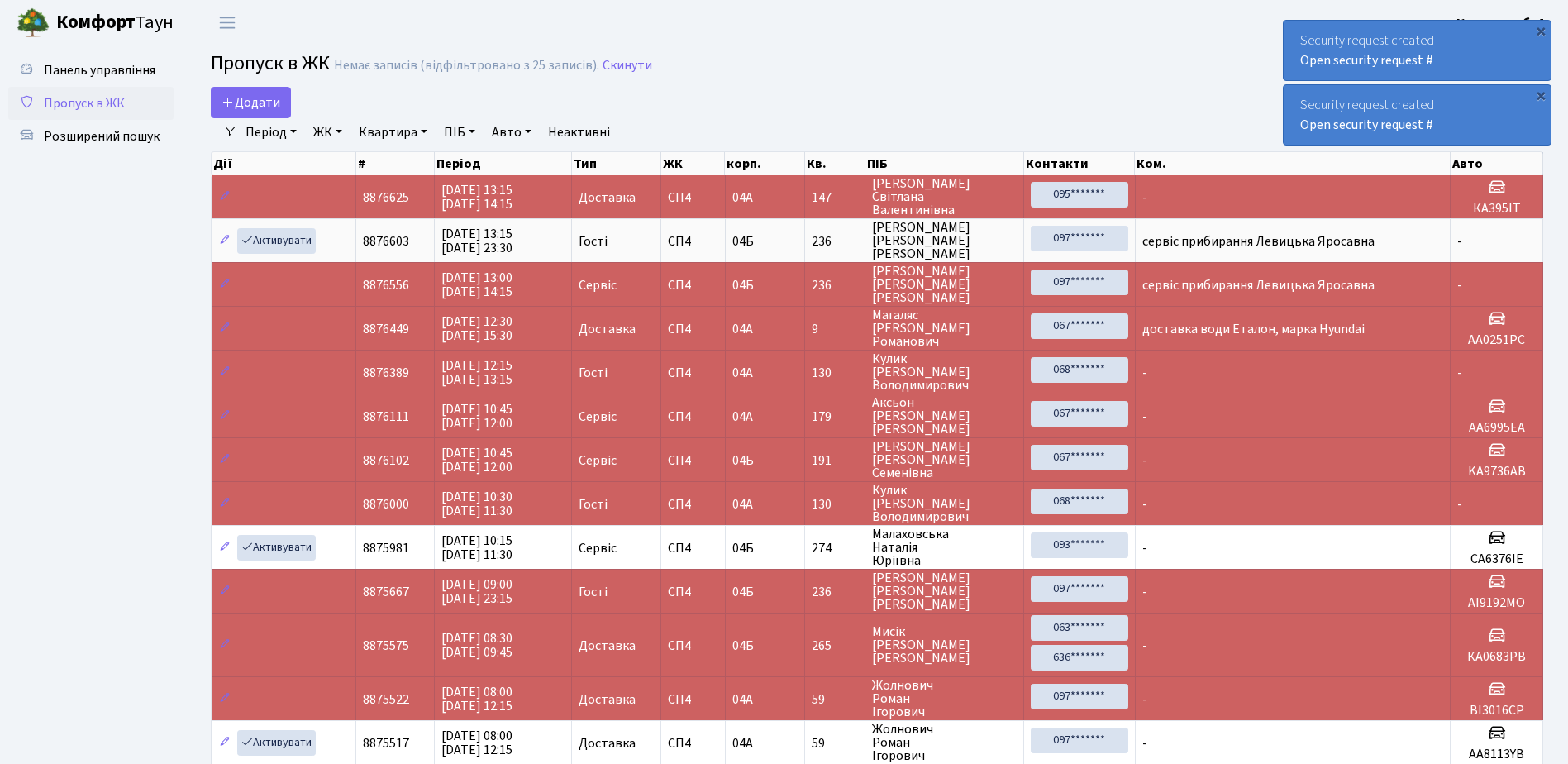
click at [1540, 29] on div "×" at bounding box center [1541, 30] width 16 height 16
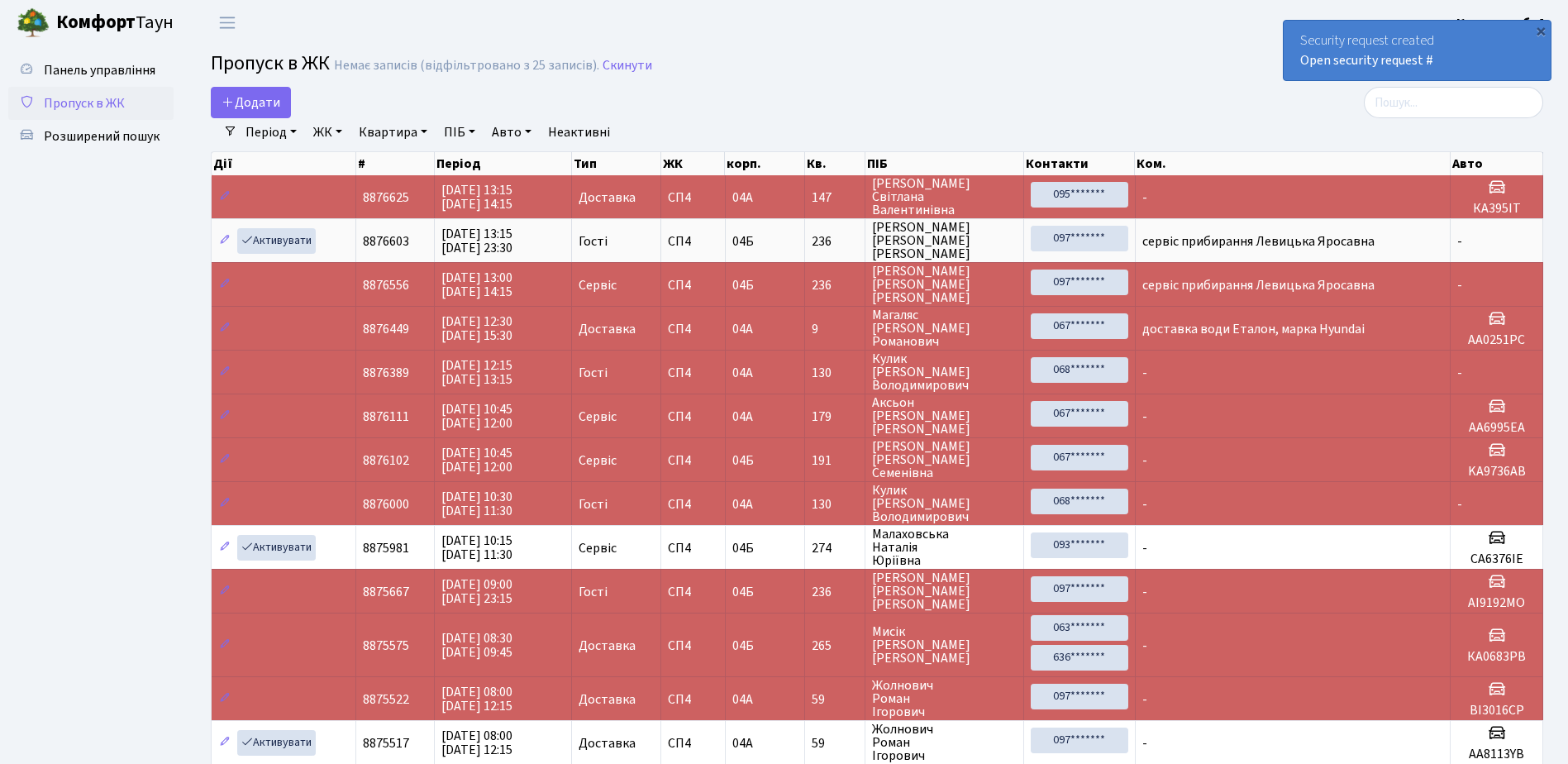
click at [1540, 29] on div "×" at bounding box center [1541, 30] width 16 height 16
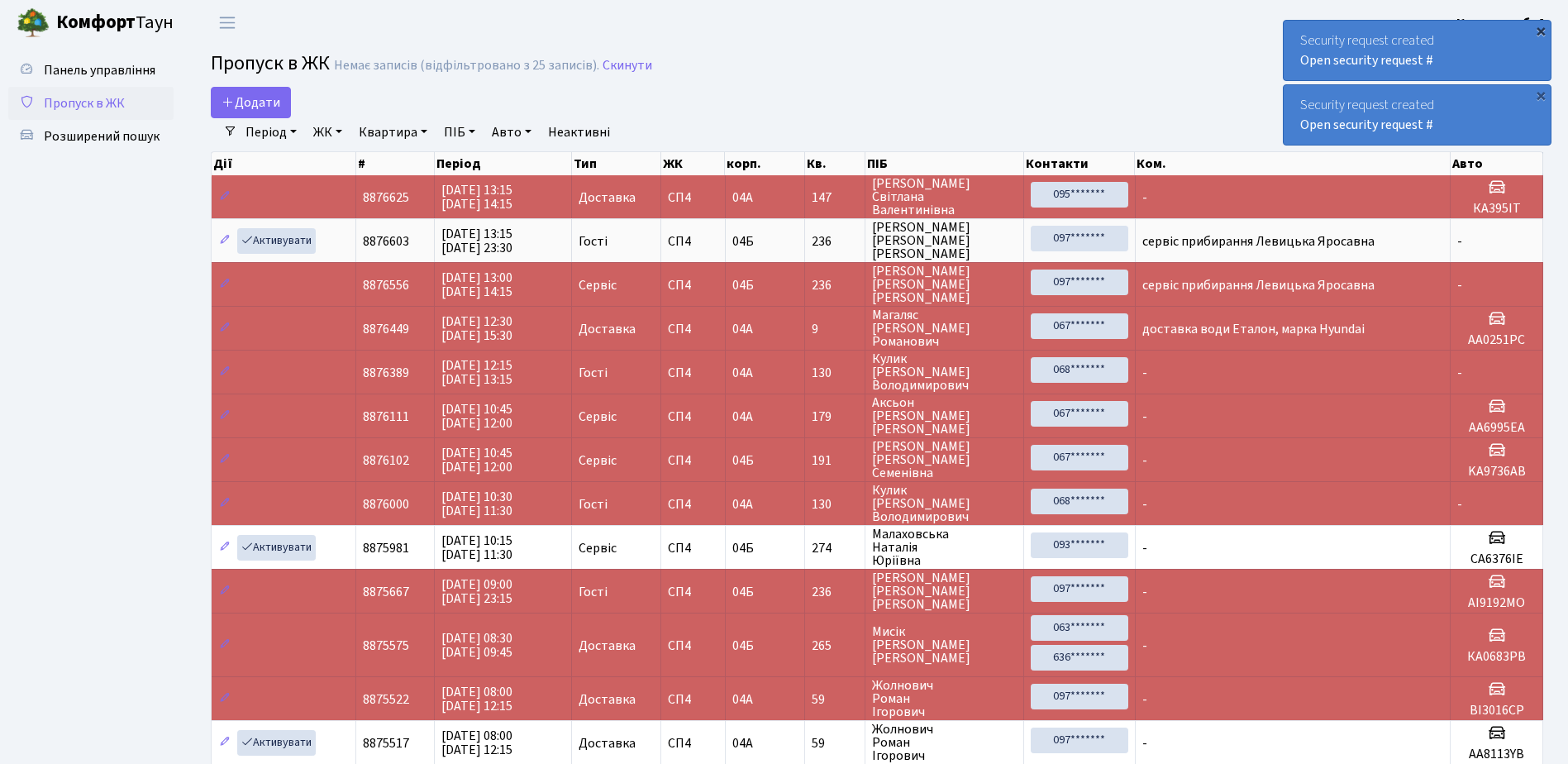
click at [1542, 29] on div "×" at bounding box center [1541, 30] width 16 height 16
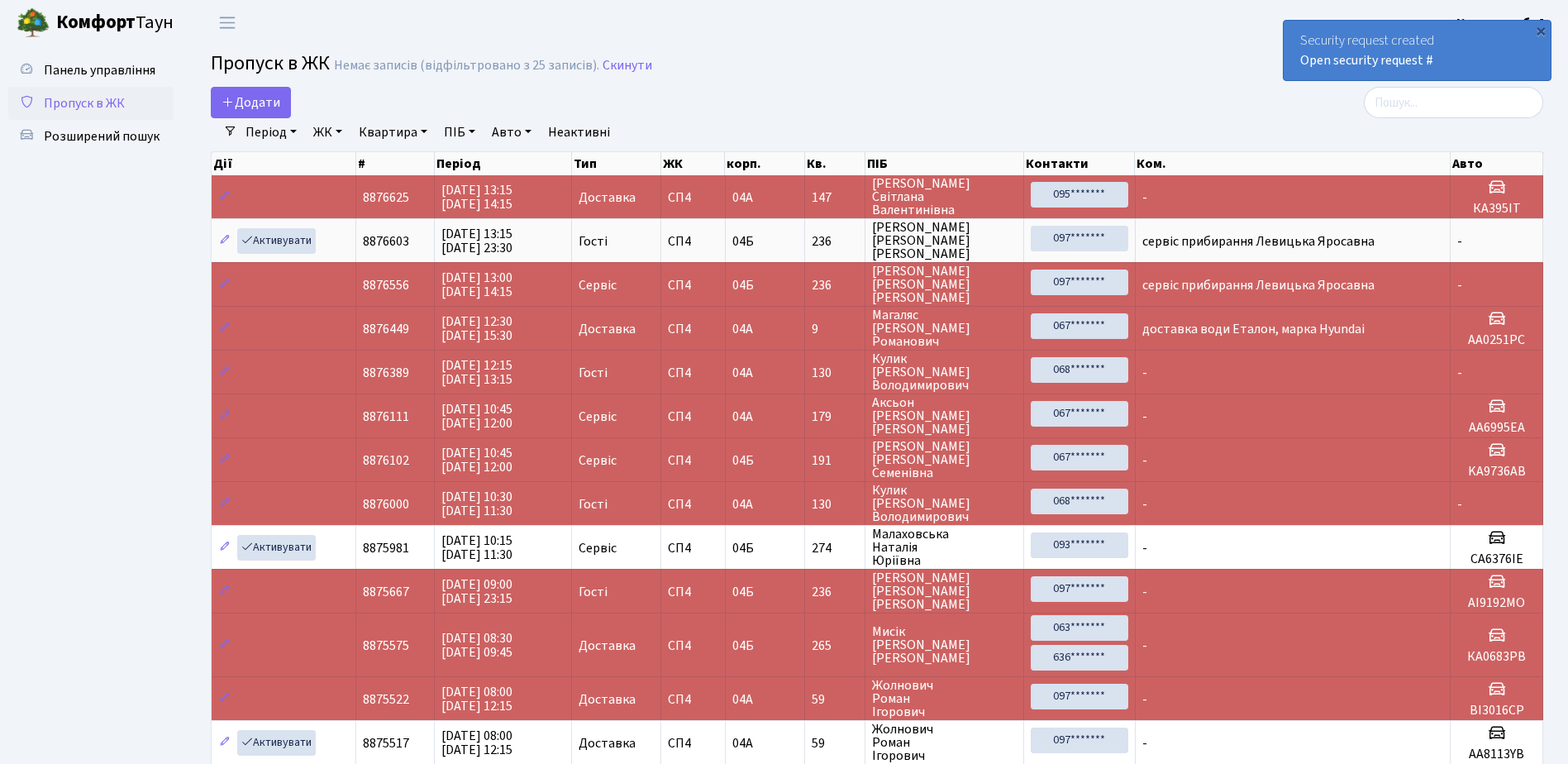
click at [1542, 29] on div "×" at bounding box center [1541, 30] width 16 height 16
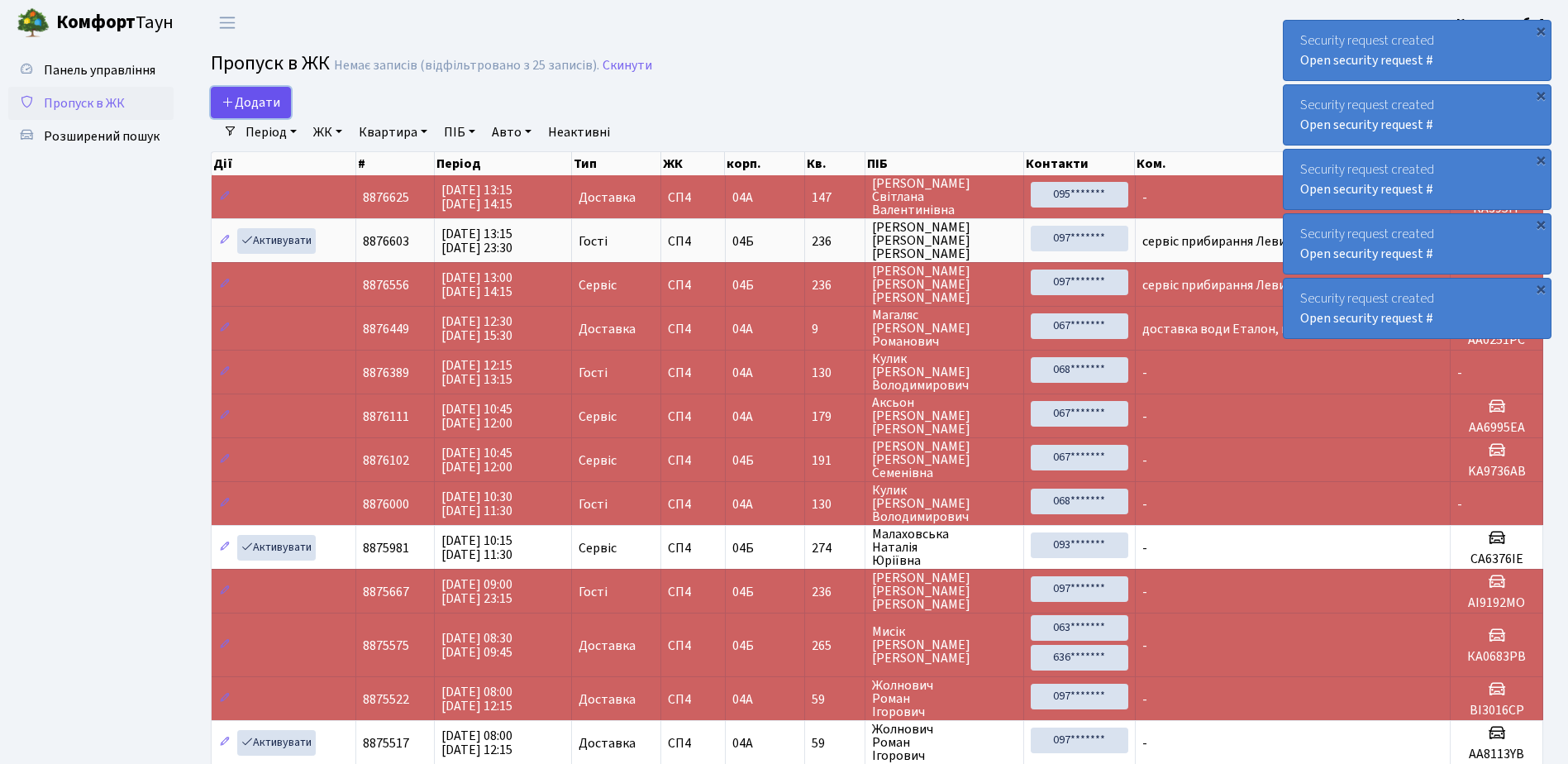
click at [255, 99] on span "Додати" at bounding box center [251, 102] width 59 height 18
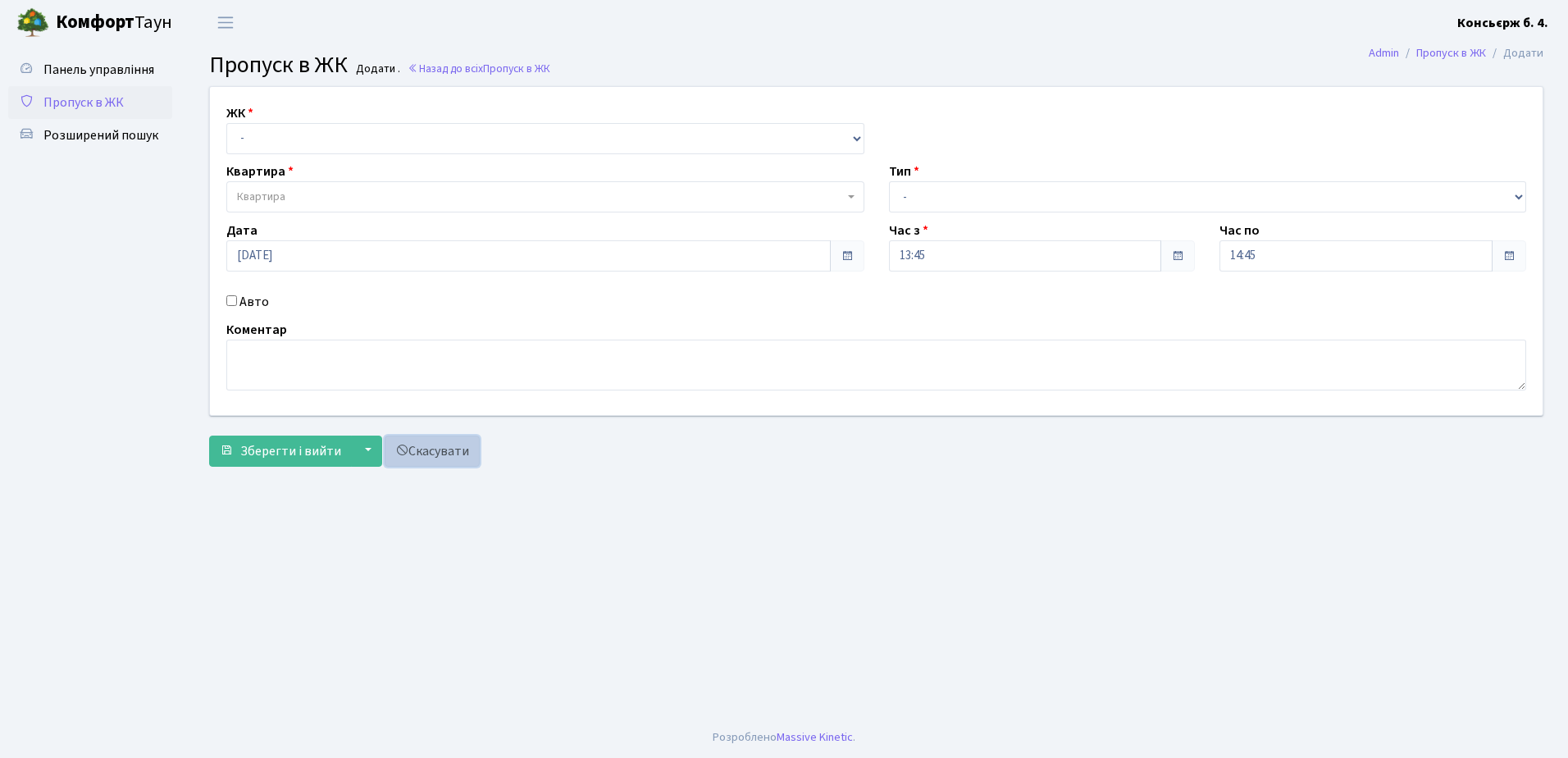
click at [424, 448] on link "Скасувати" at bounding box center [431, 451] width 95 height 31
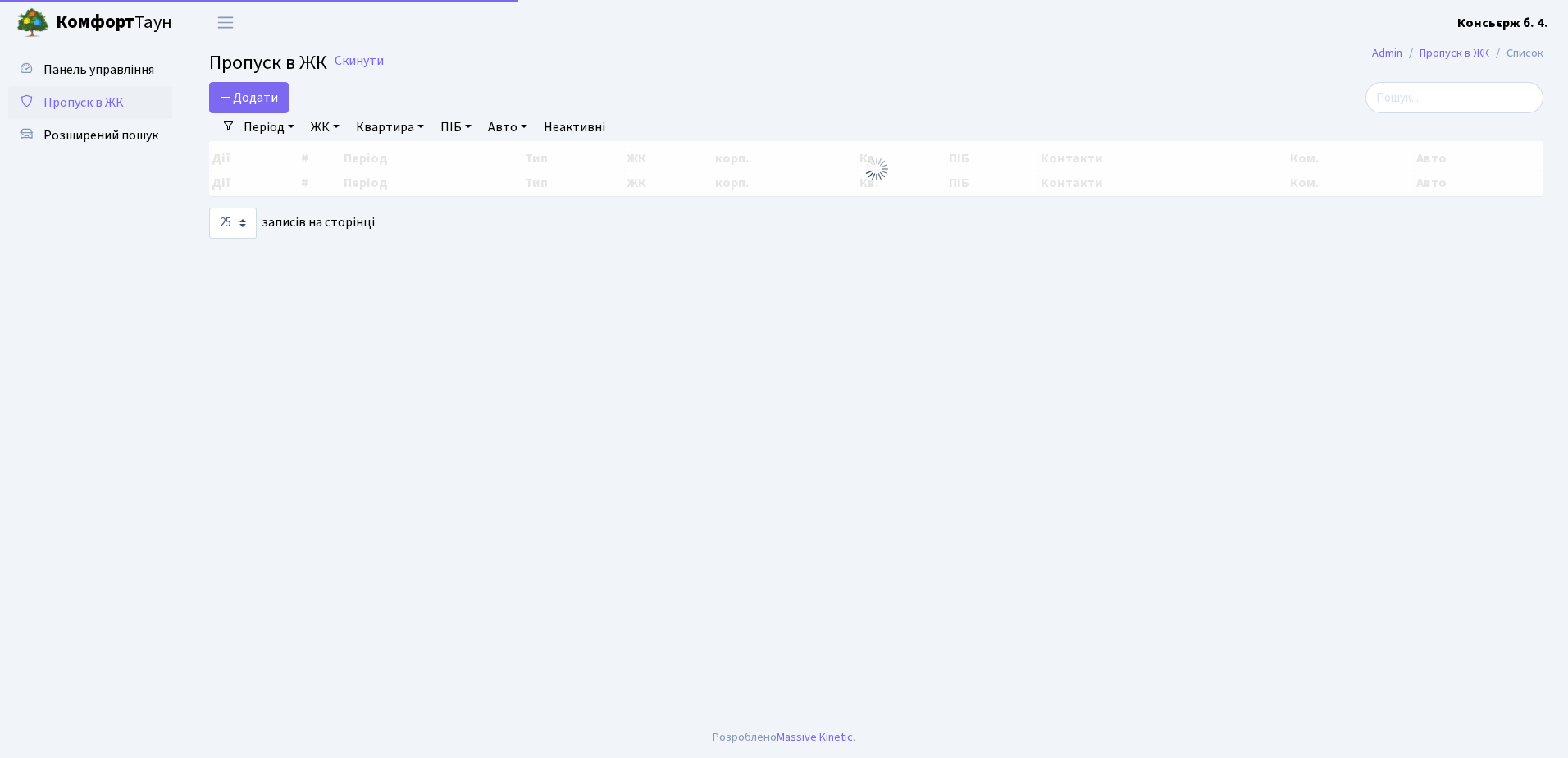
select select "25"
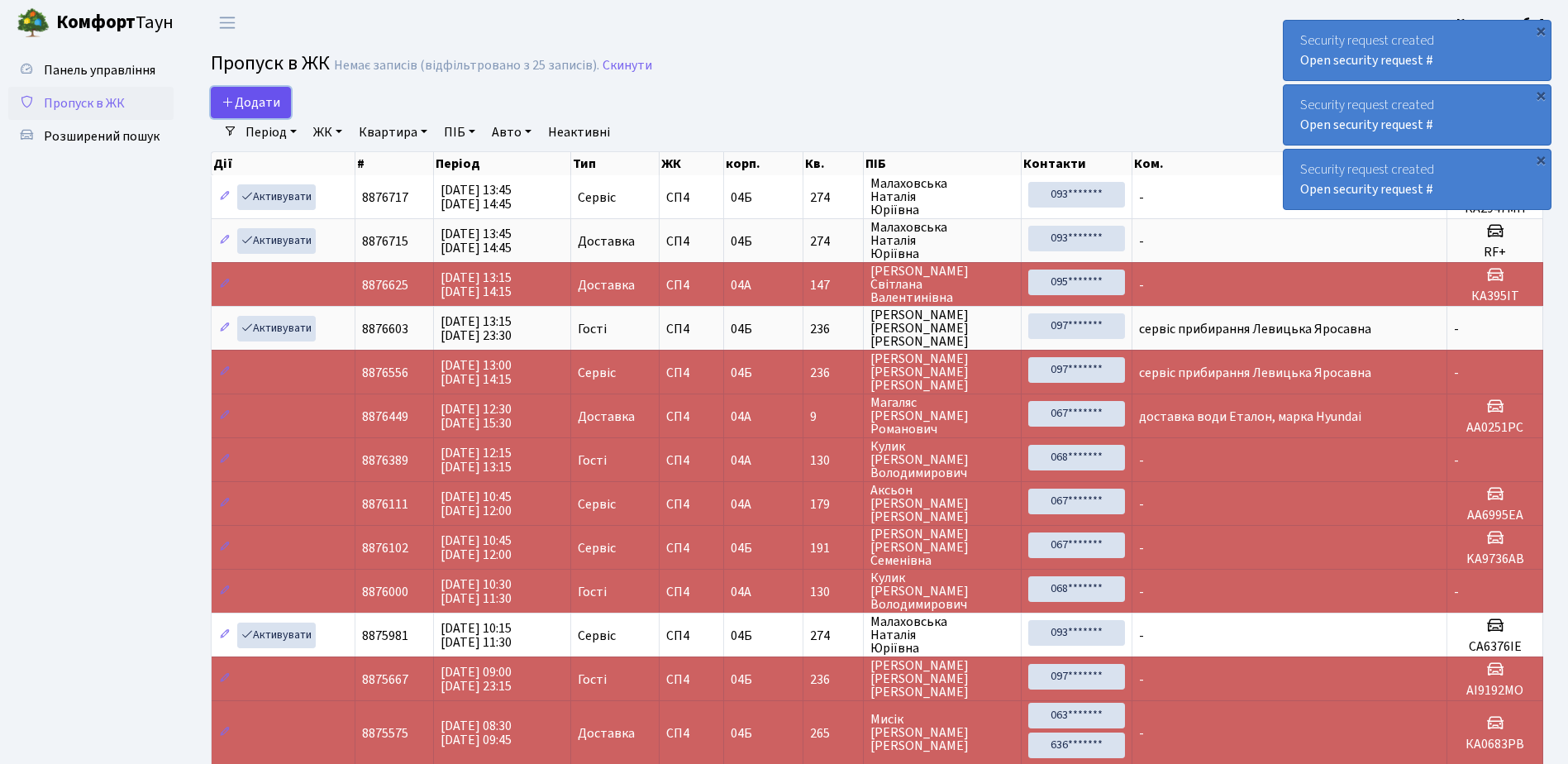
click at [243, 98] on span "Додати" at bounding box center [251, 102] width 59 height 18
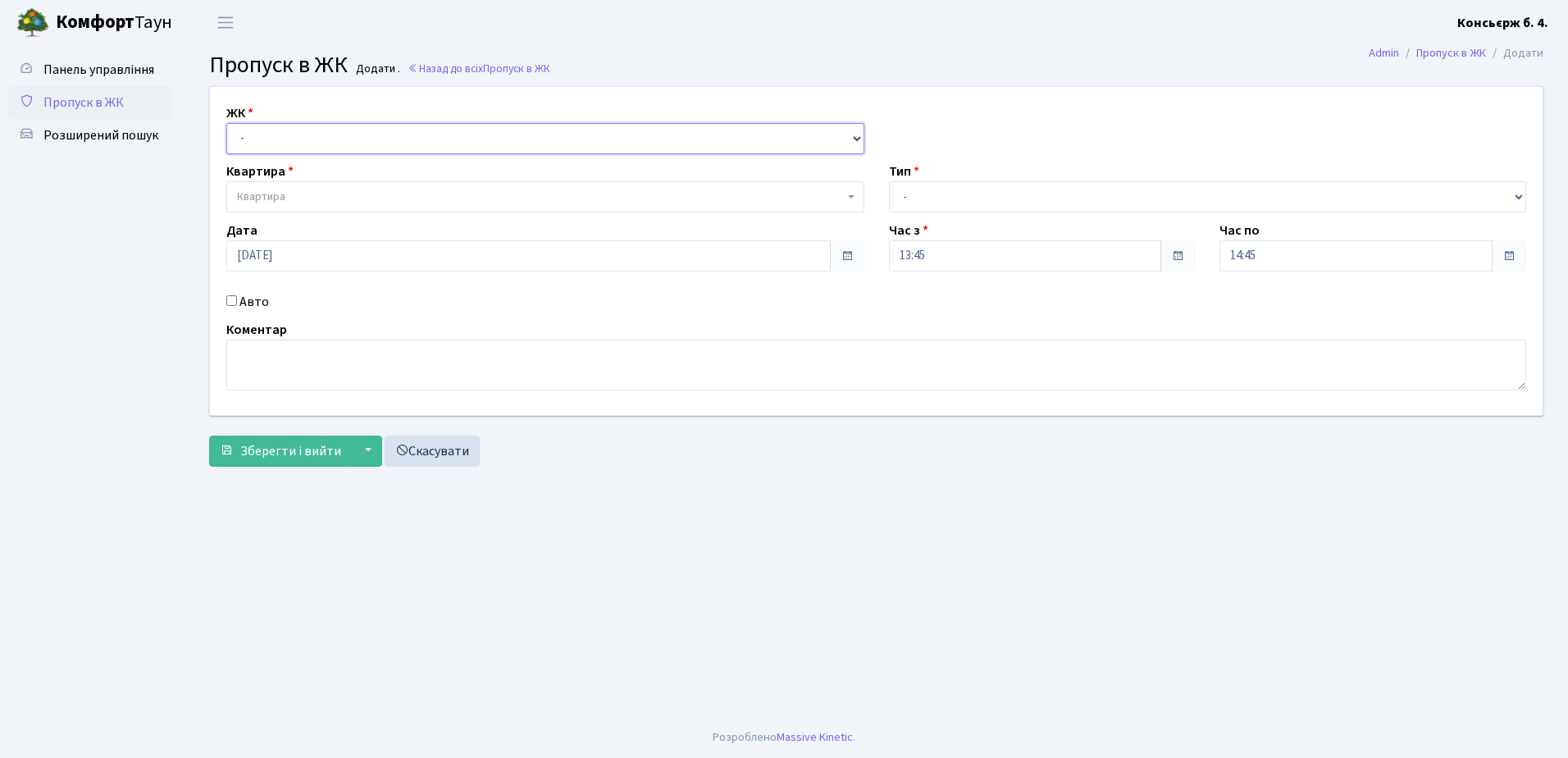
click at [394, 134] on select "- [STREET_ADDRESS]" at bounding box center [545, 138] width 638 height 31
select select "325"
click at [226, 123] on select "- [STREET_ADDRESS]" at bounding box center [545, 138] width 638 height 31
select select
click at [386, 194] on span "Квартира" at bounding box center [540, 197] width 607 height 16
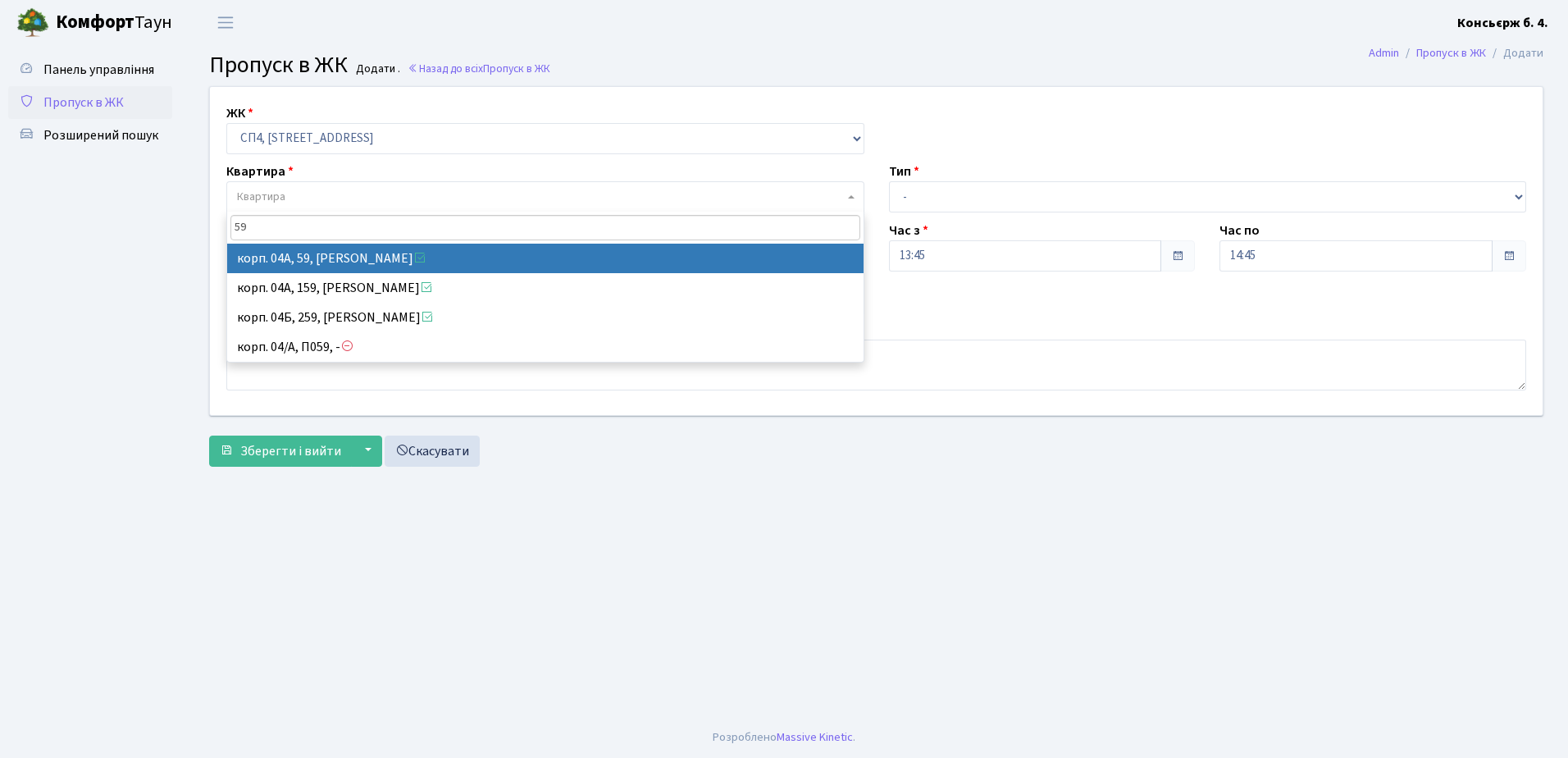
type input "59"
select select "21087"
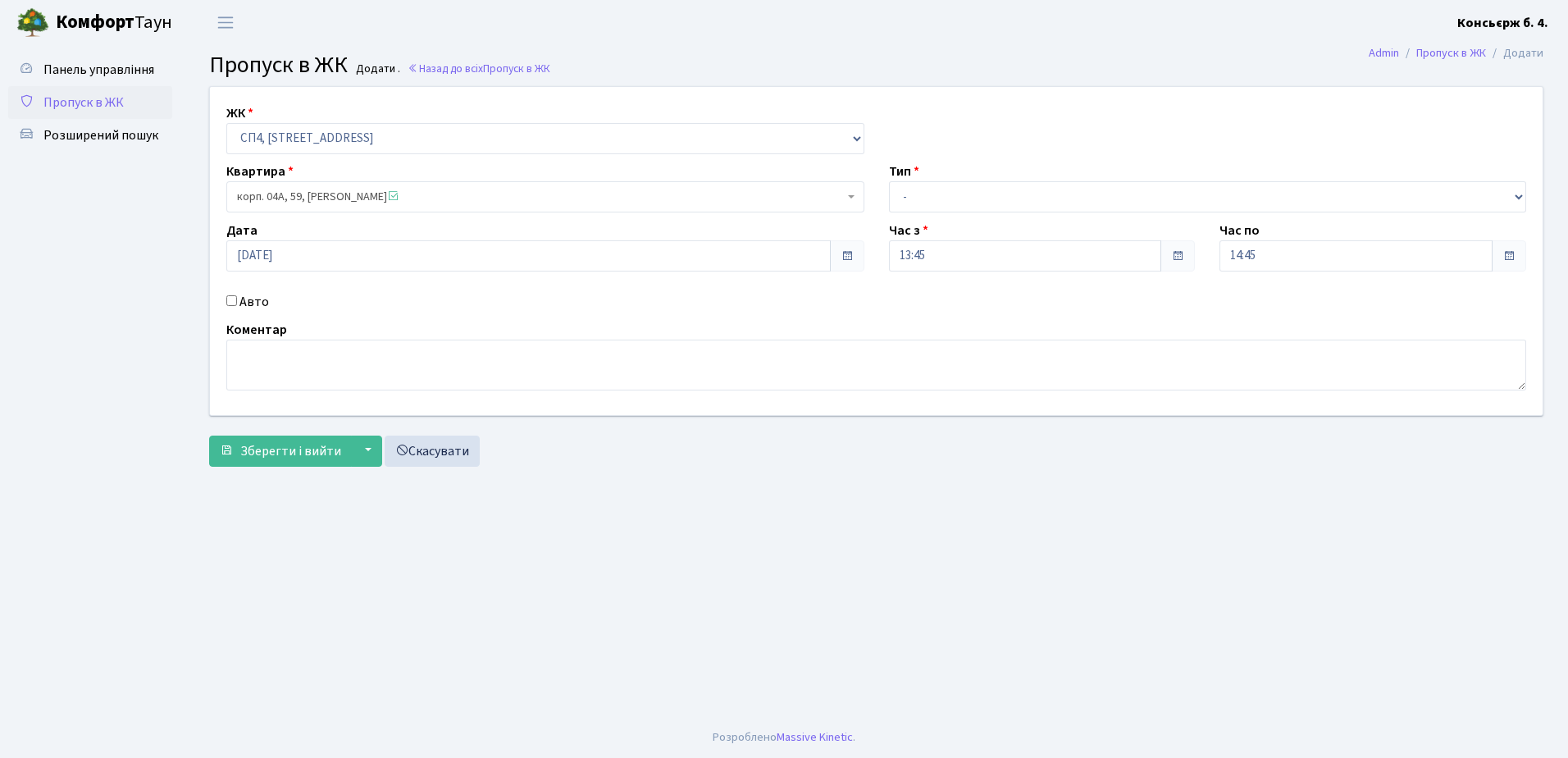
click at [232, 297] on input "Авто" at bounding box center [232, 301] width 11 height 11
checkbox input "true"
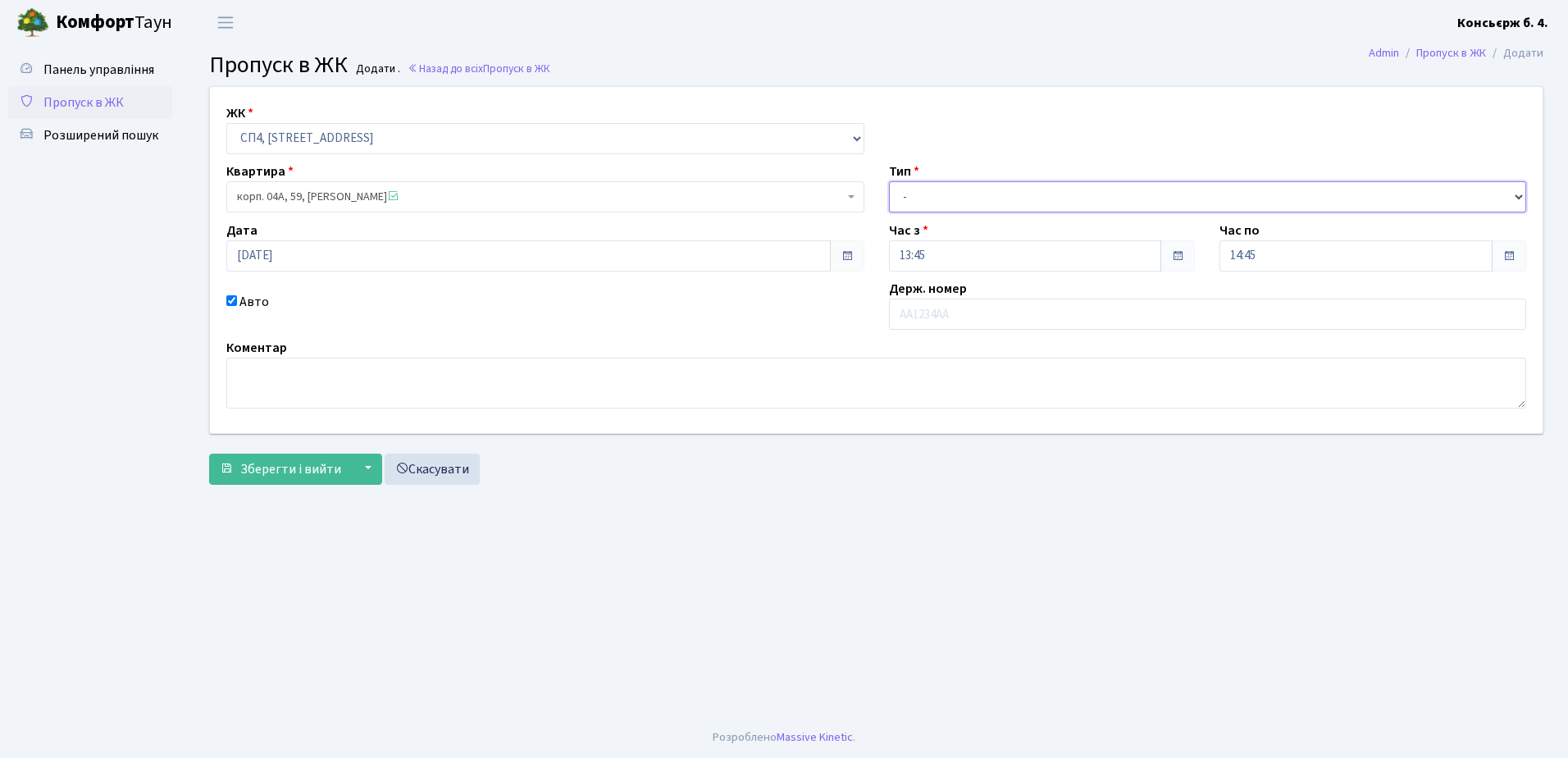
click at [1099, 193] on select "- Доставка Таксі Гості Сервіс" at bounding box center [1208, 196] width 638 height 31
select select "1"
click at [889, 181] on select "- Доставка Таксі Гості Сервіс" at bounding box center [1208, 196] width 638 height 31
click at [1008, 314] on input "text" at bounding box center [1208, 313] width 638 height 31
type input "КА6706ВІ"
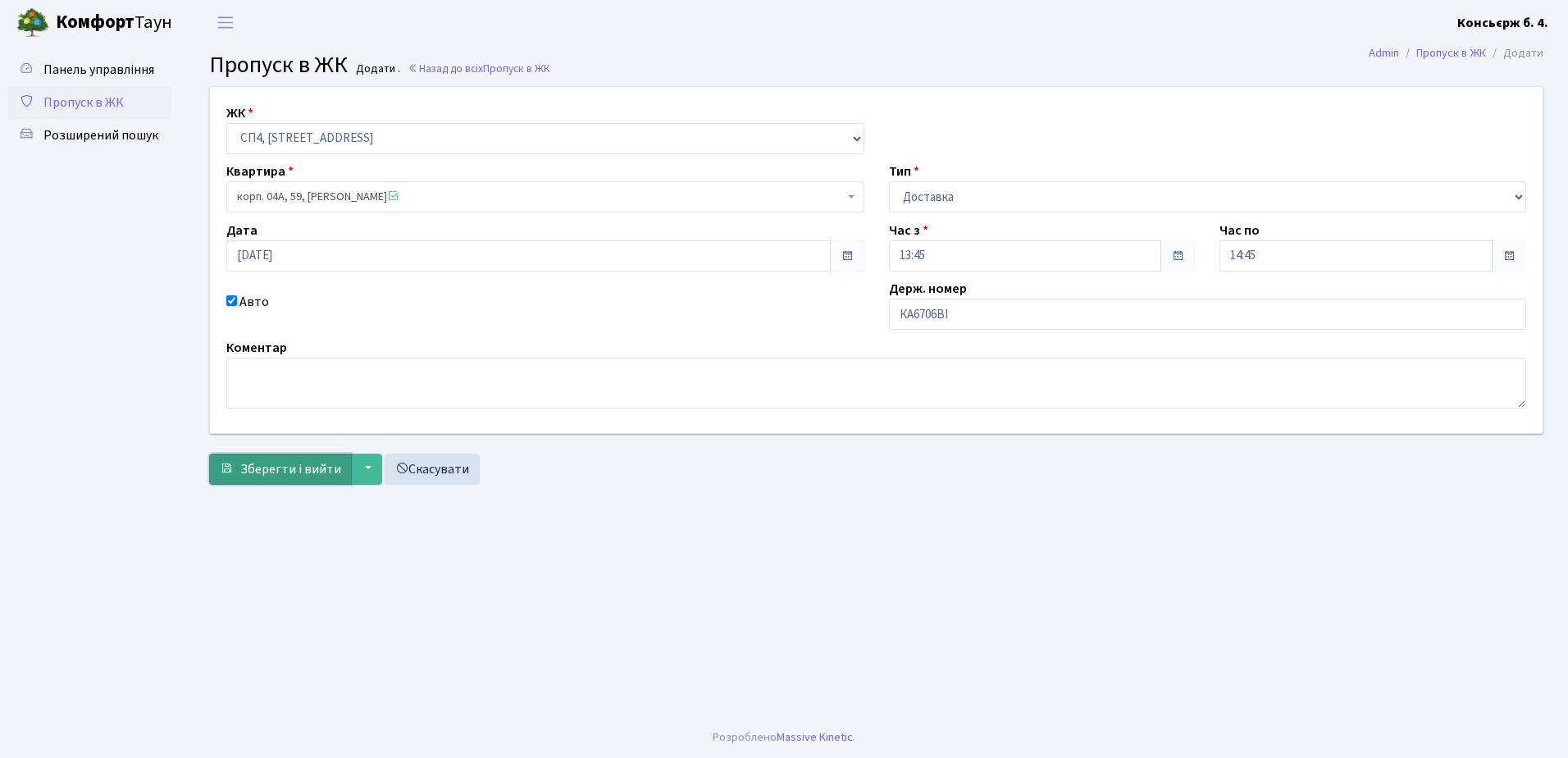
click at [311, 469] on span "Зберегти і вийти" at bounding box center [291, 470] width 101 height 18
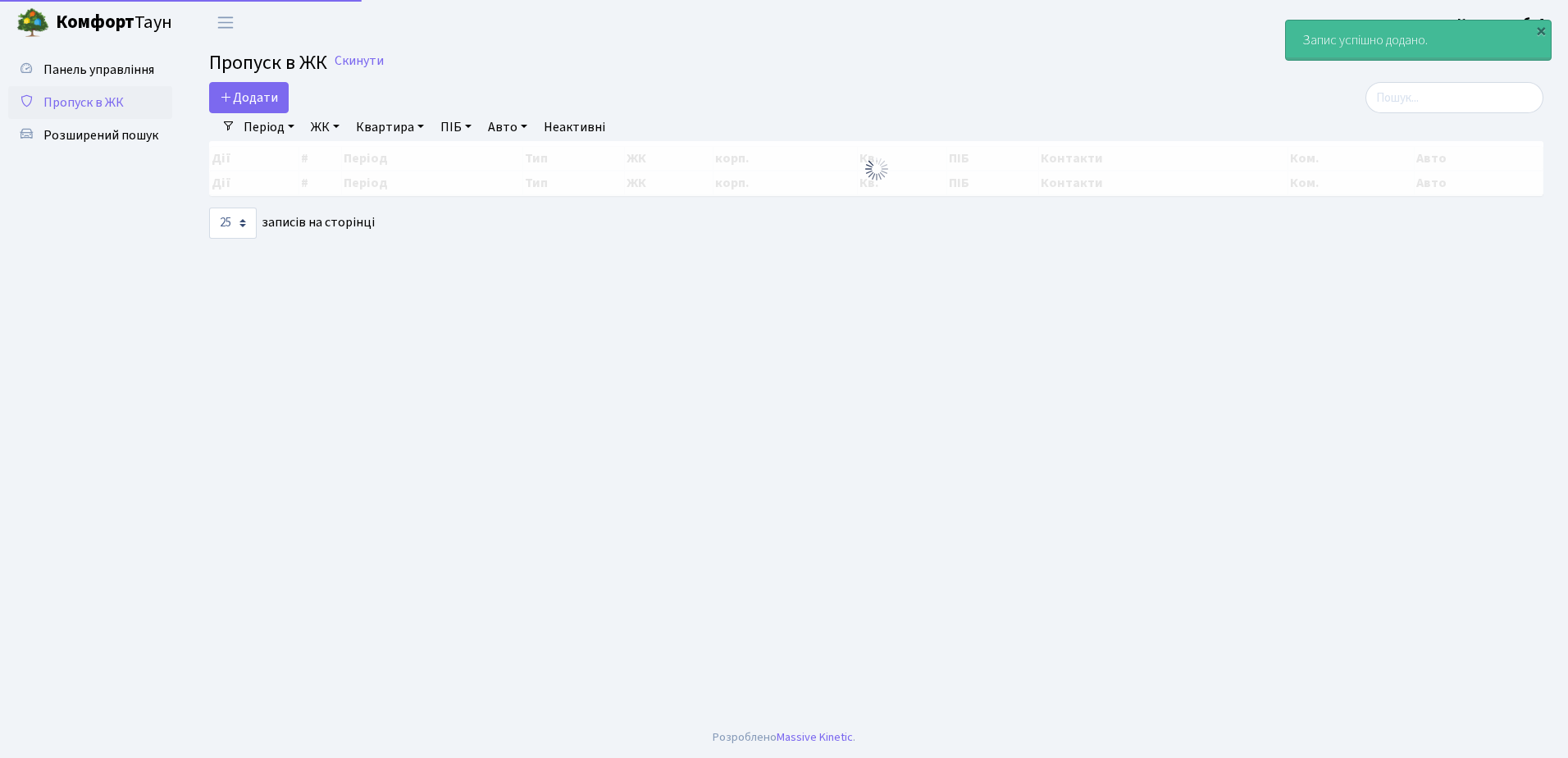
select select "25"
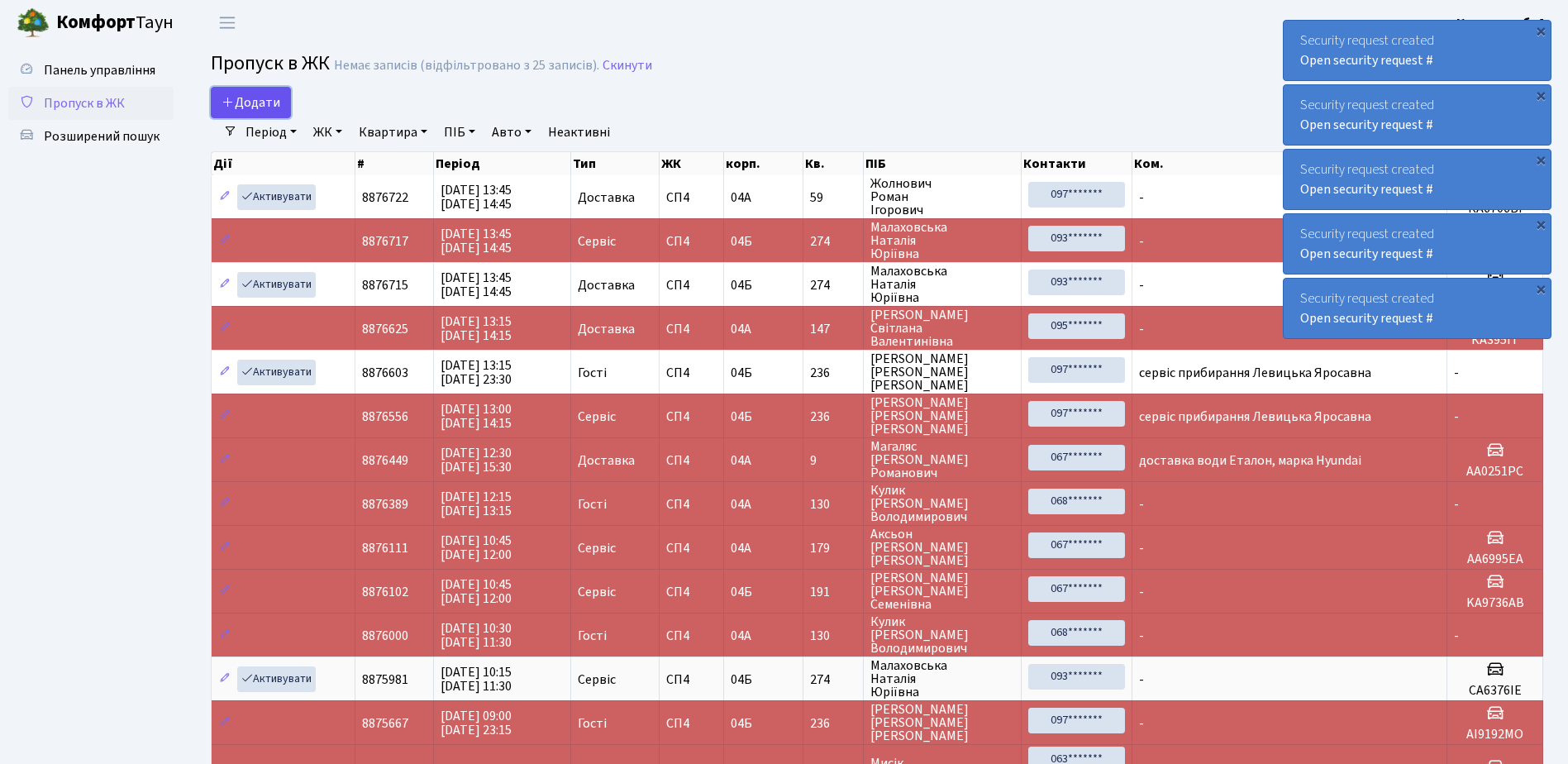
click at [257, 98] on span "Додати" at bounding box center [251, 102] width 59 height 18
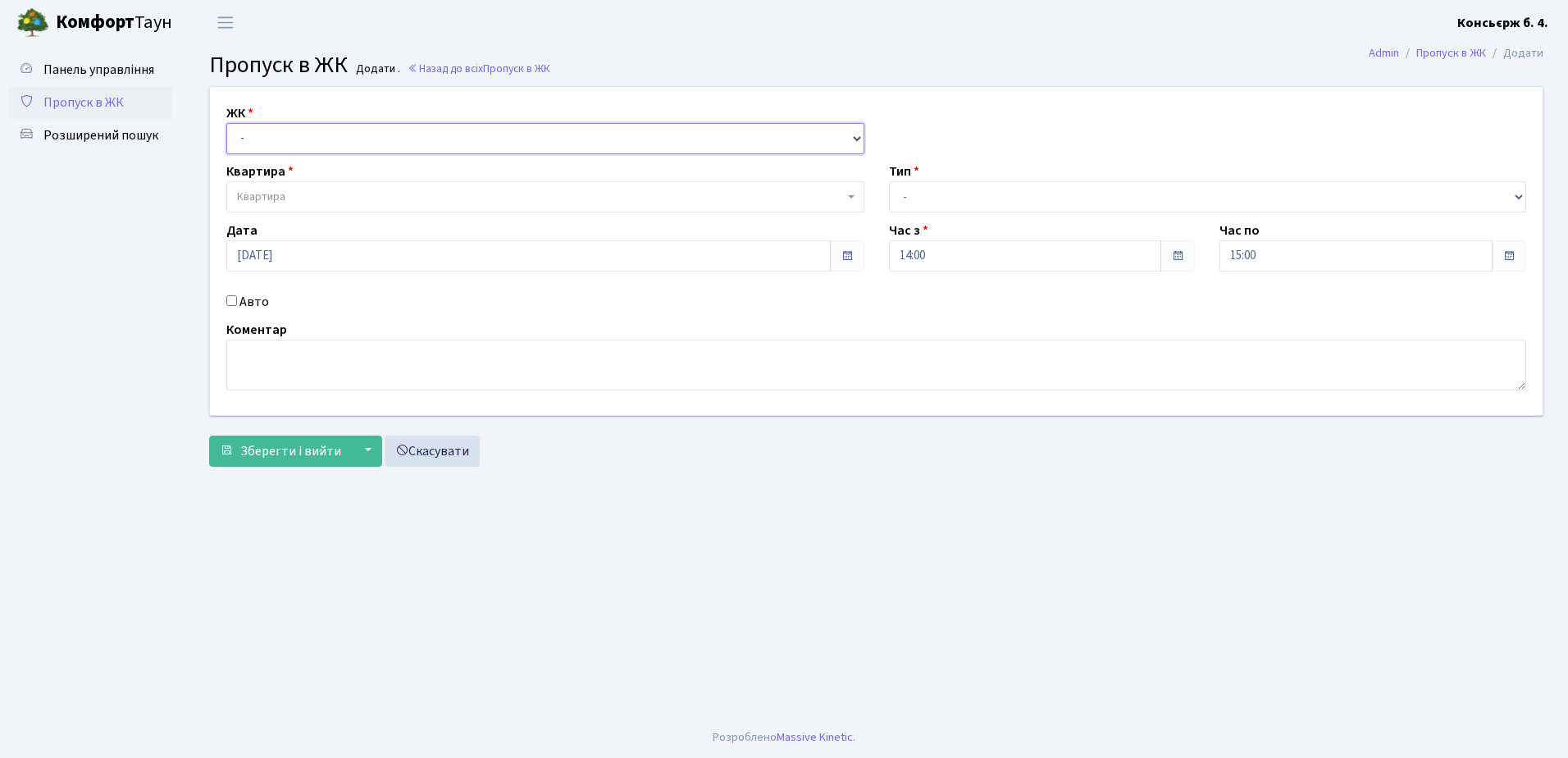
click at [295, 138] on select "- [STREET_ADDRESS]" at bounding box center [545, 138] width 638 height 31
select select "325"
click at [226, 123] on select "- [STREET_ADDRESS]" at bounding box center [545, 138] width 638 height 31
select select
click at [298, 191] on span "Квартира" at bounding box center [540, 197] width 607 height 16
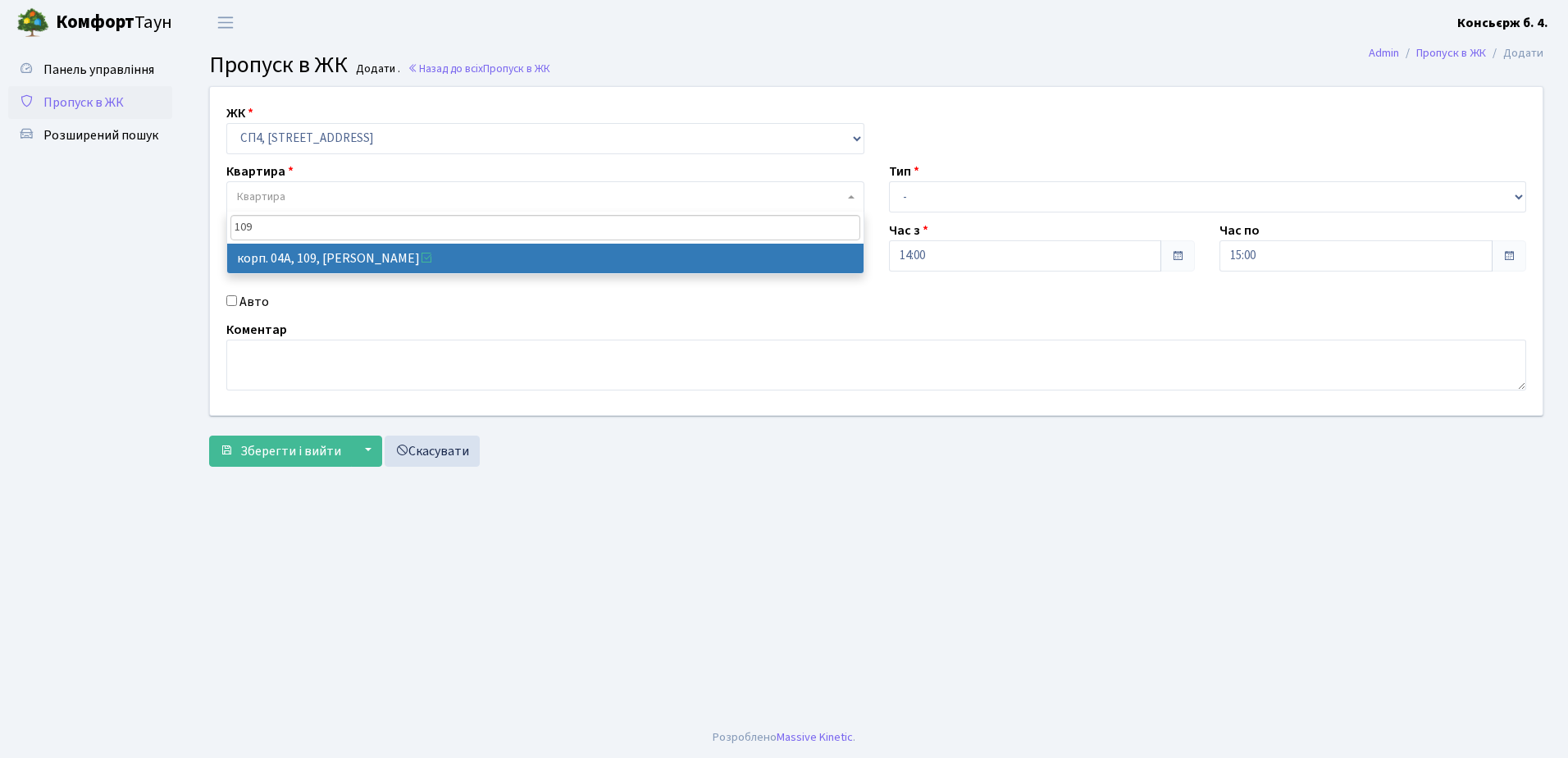
type input "109"
select select "21137"
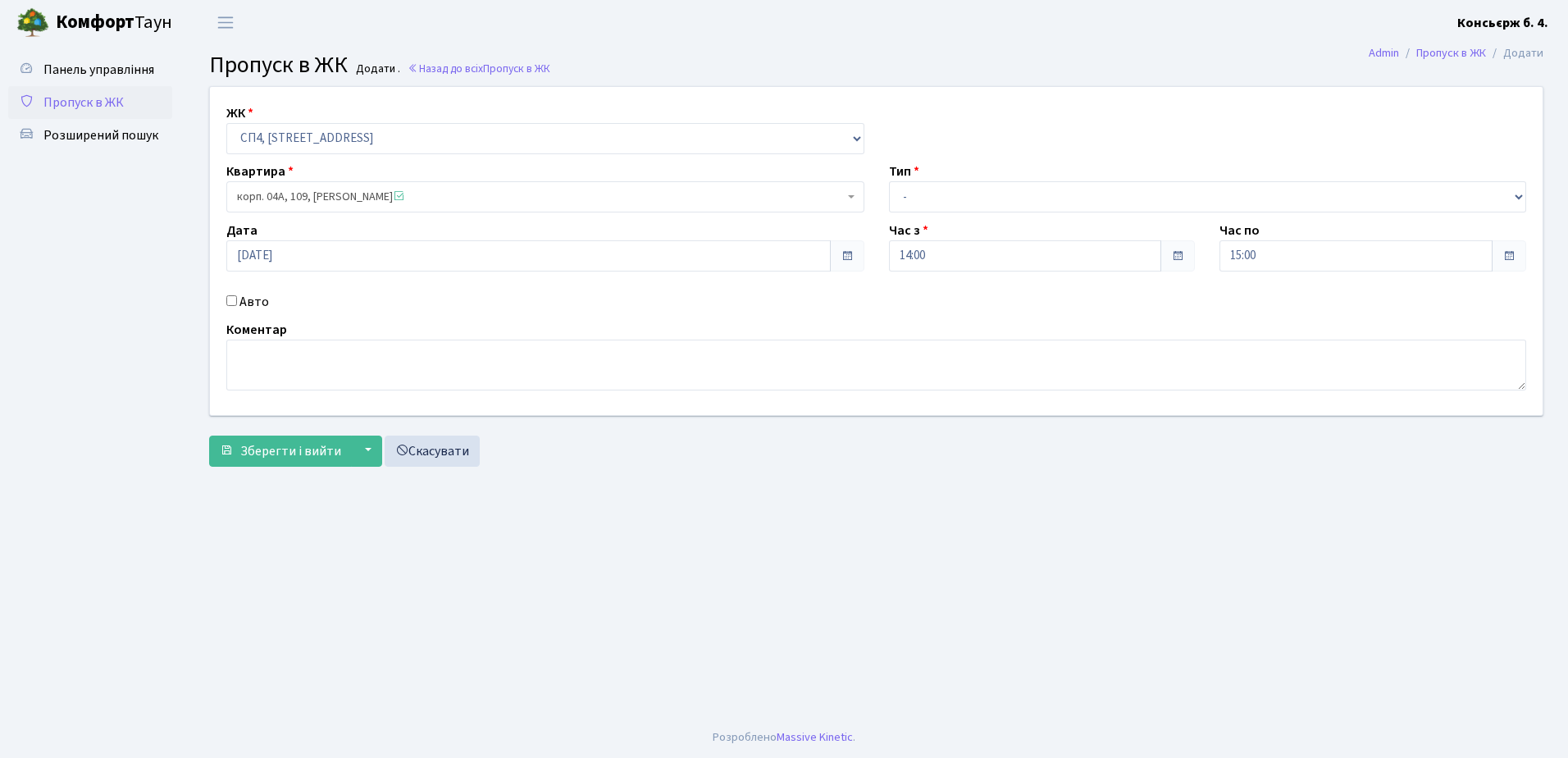
click at [232, 297] on input "Авто" at bounding box center [232, 301] width 11 height 11
checkbox input "true"
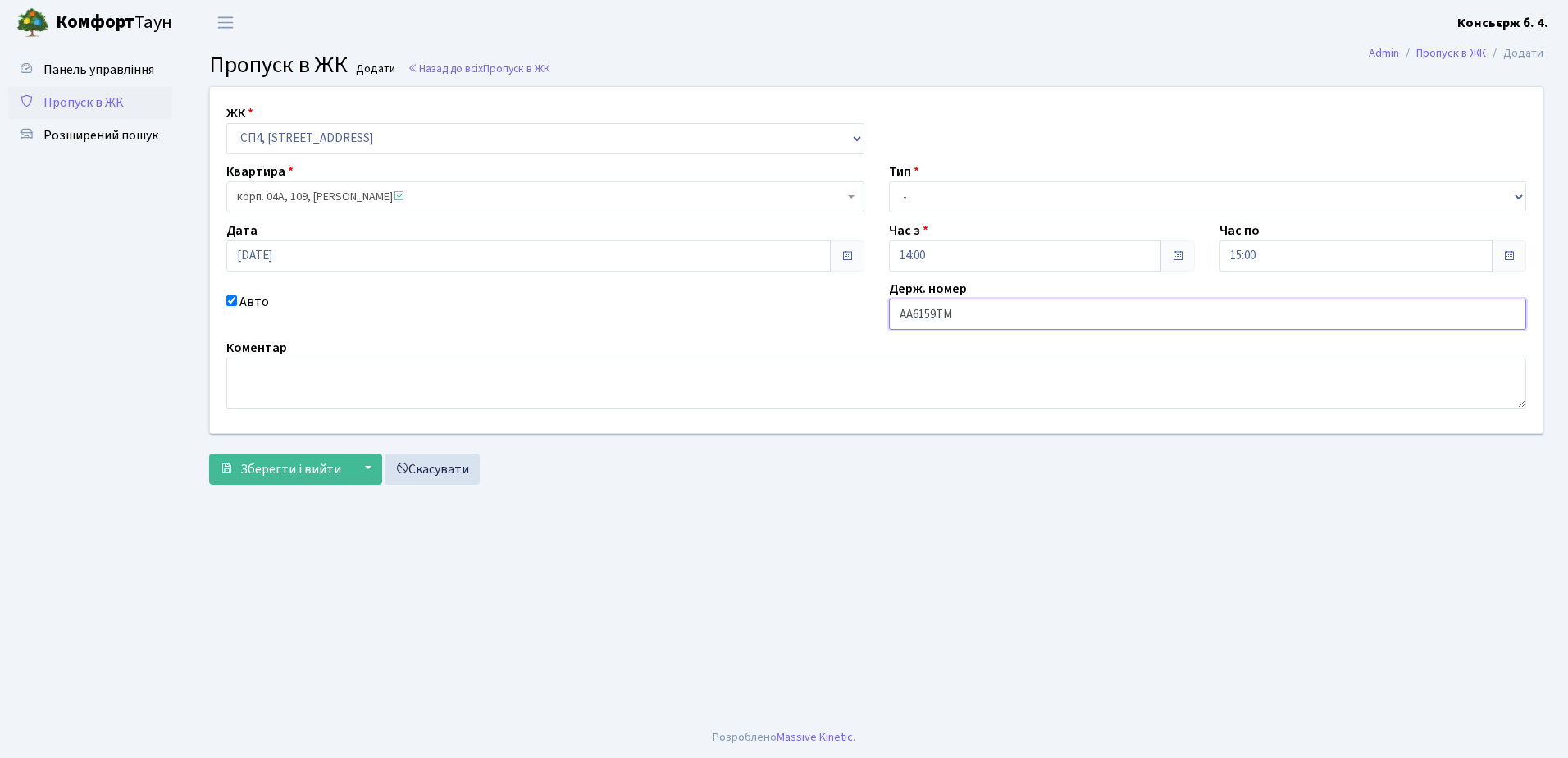
type input "АА6159ТМ"
click at [1075, 193] on select "- Доставка Таксі Гості Сервіс" at bounding box center [1208, 196] width 638 height 31
select select "1"
click at [889, 181] on select "- Доставка Таксі Гості Сервіс" at bounding box center [1208, 196] width 638 height 31
click at [288, 469] on span "Зберегти і вийти" at bounding box center [291, 470] width 101 height 18
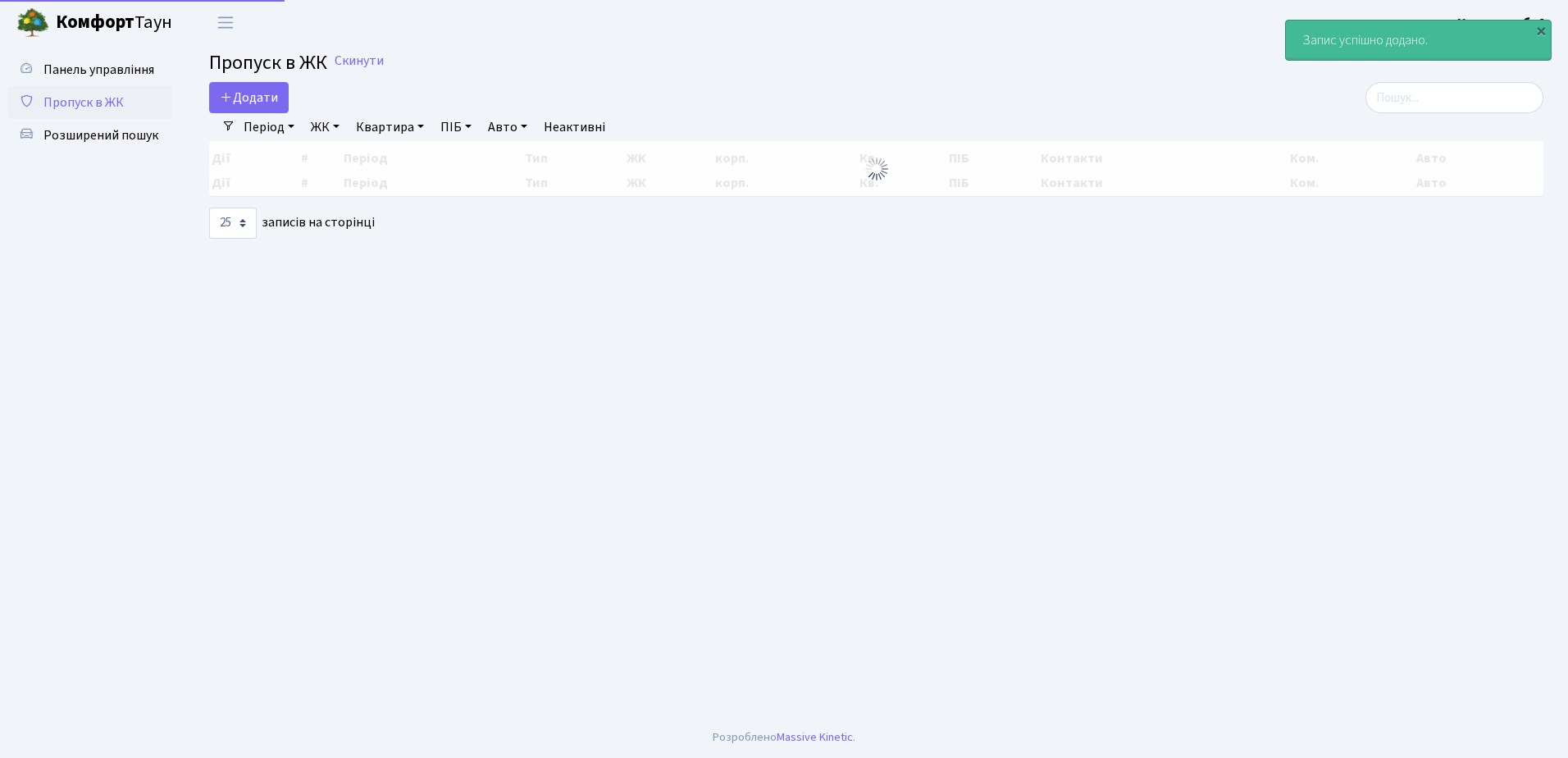
select select "25"
